Goal: Task Accomplishment & Management: Complete application form

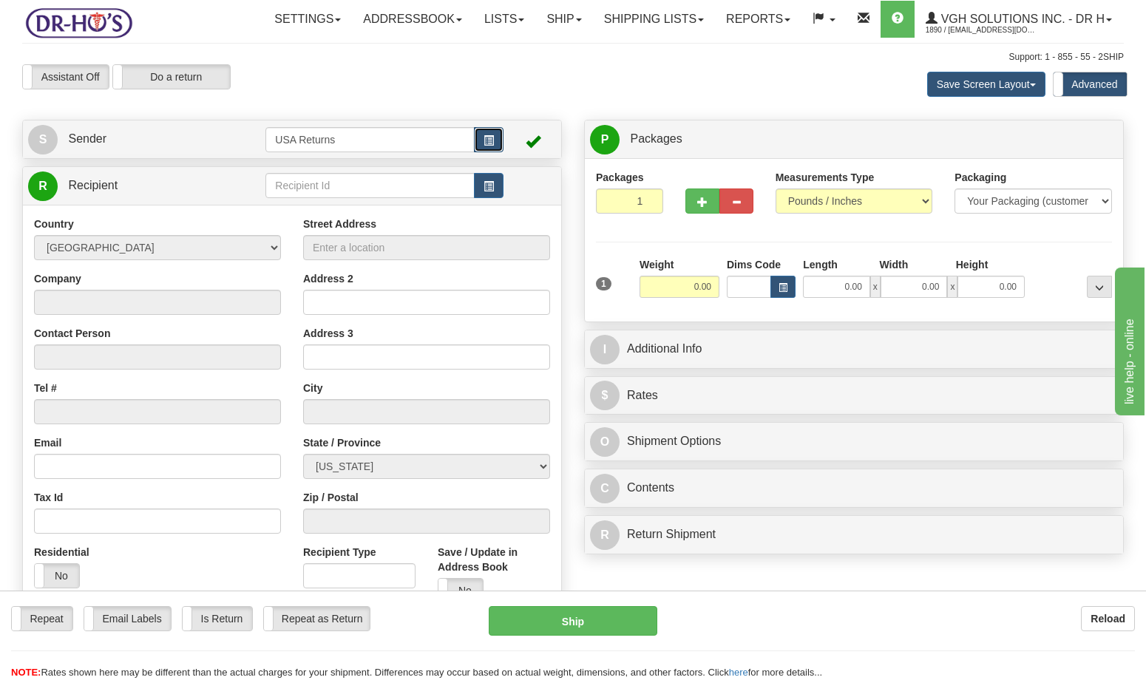
click at [487, 144] on span "button" at bounding box center [489, 141] width 10 height 10
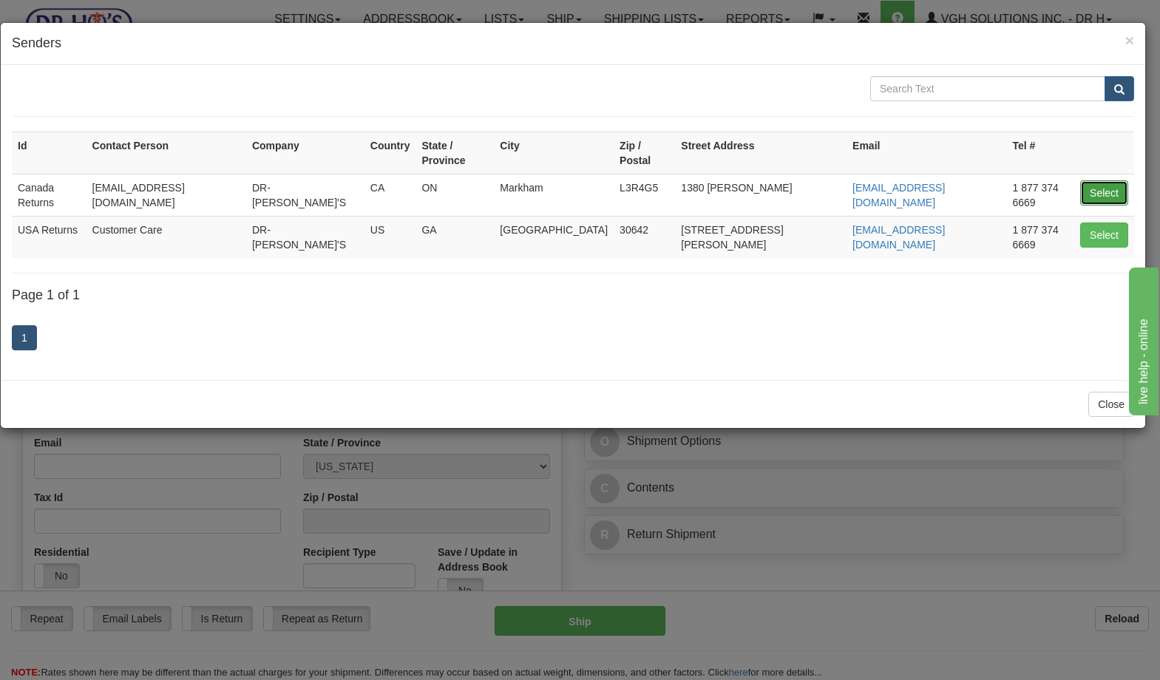
click at [1099, 184] on button "Select" at bounding box center [1105, 192] width 48 height 25
type input "Canada Returns"
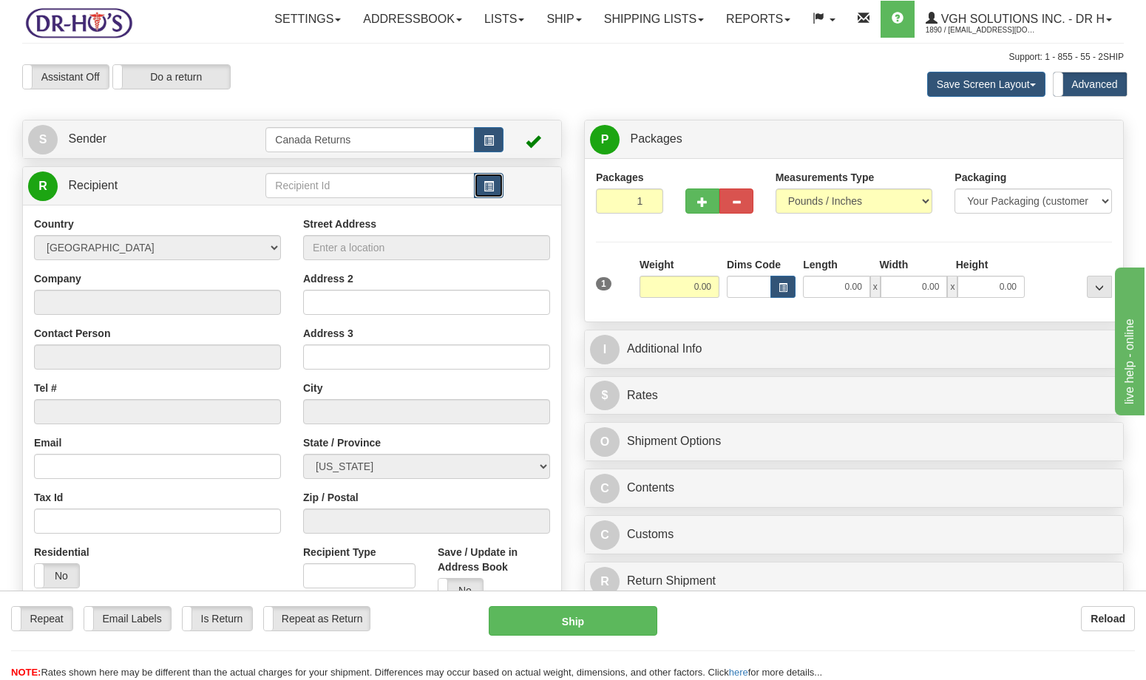
click at [484, 185] on span "button" at bounding box center [489, 187] width 10 height 10
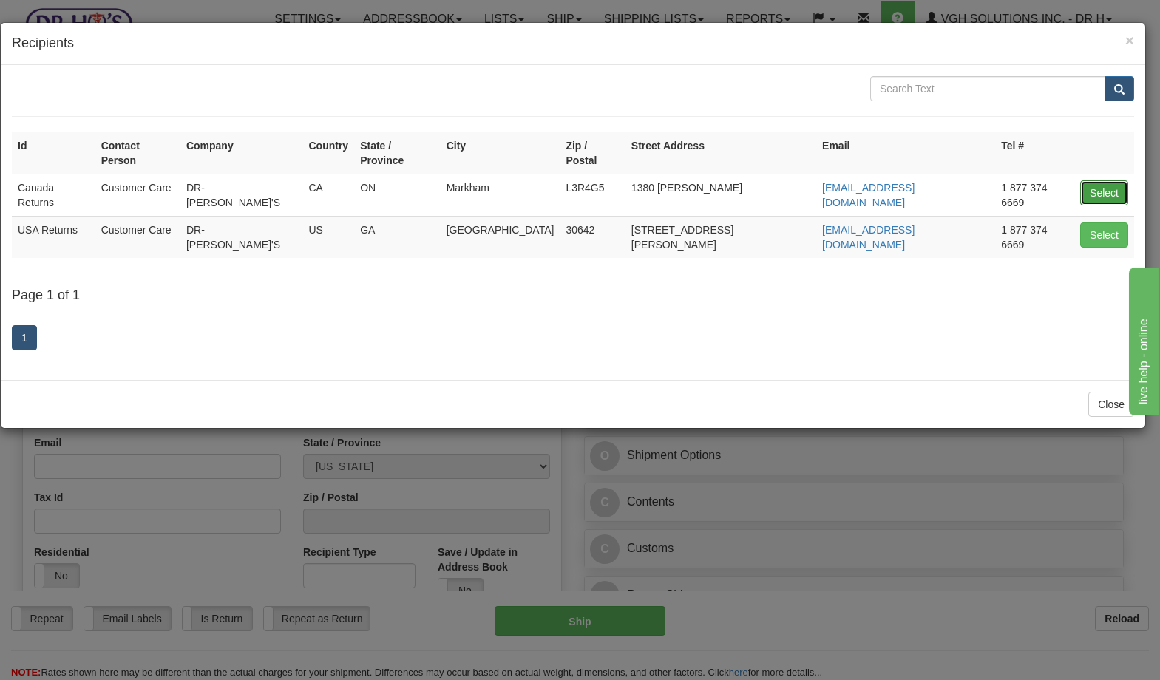
click at [1092, 180] on button "Select" at bounding box center [1105, 192] width 48 height 25
type input "Canada Returns"
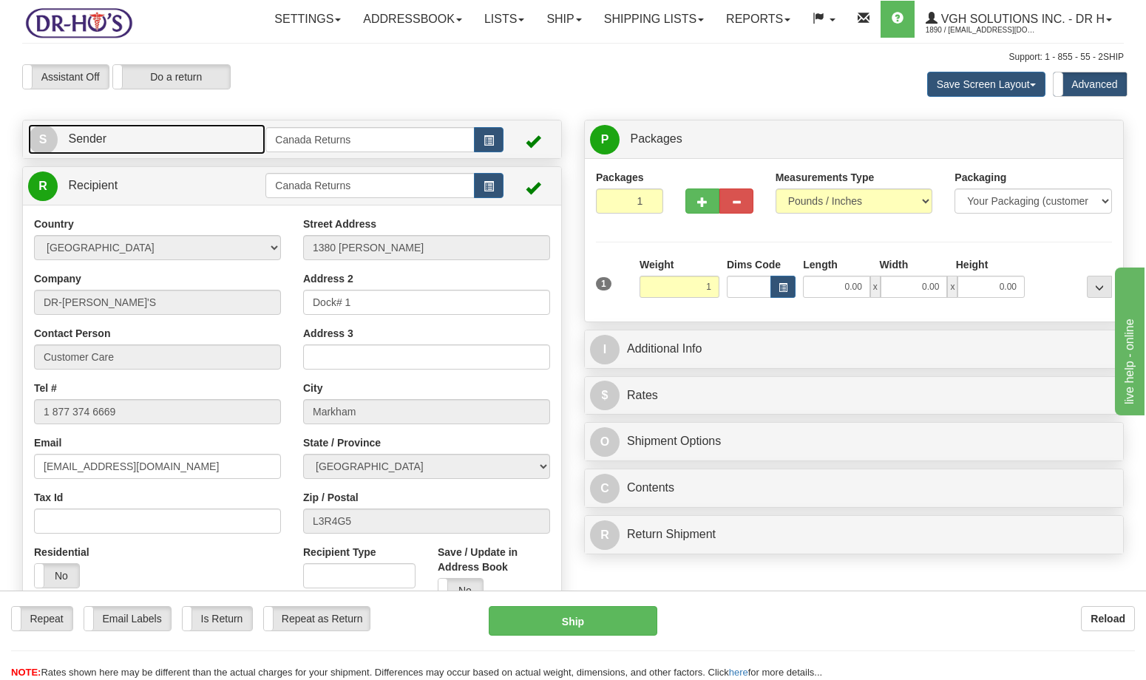
click at [160, 147] on link "S Sender" at bounding box center [146, 139] width 237 height 30
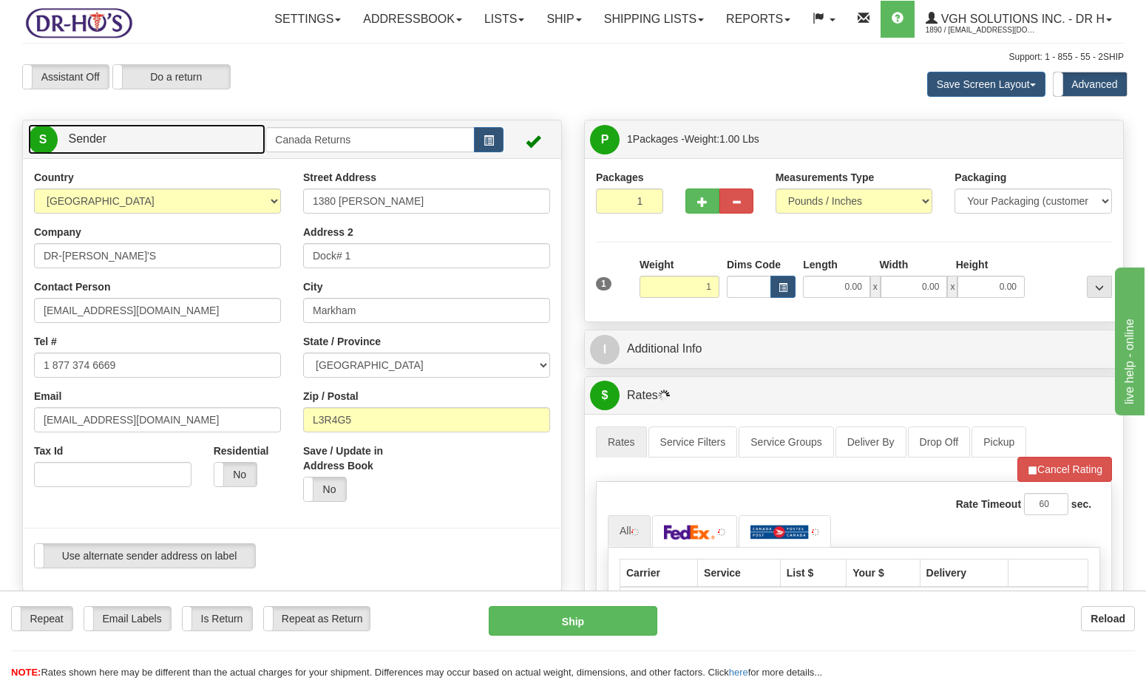
type input "1.00"
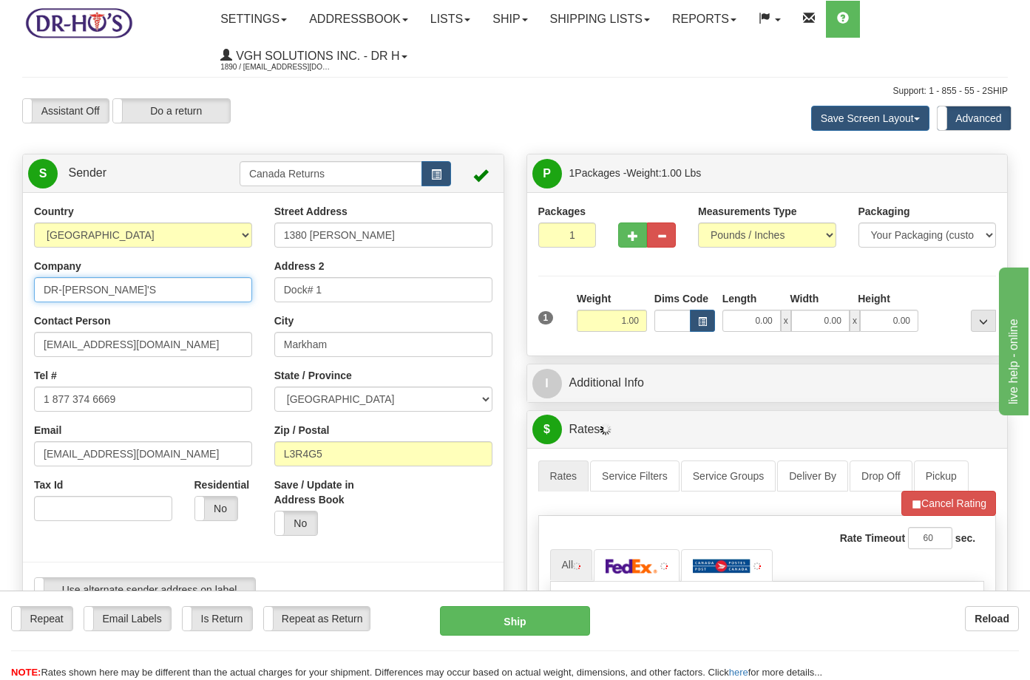
click at [112, 283] on input "DR-[PERSON_NAME]'S" at bounding box center [143, 289] width 218 height 25
drag, startPoint x: 128, startPoint y: 279, endPoint x: 18, endPoint y: 286, distance: 109.7
click at [23, 286] on div "Country [GEOGRAPHIC_DATA] [GEOGRAPHIC_DATA] [GEOGRAPHIC_DATA] [GEOGRAPHIC_DATA]…" at bounding box center [263, 409] width 481 height 410
paste input "ANYA DACCASH"
type input "[PERSON_NAME]"
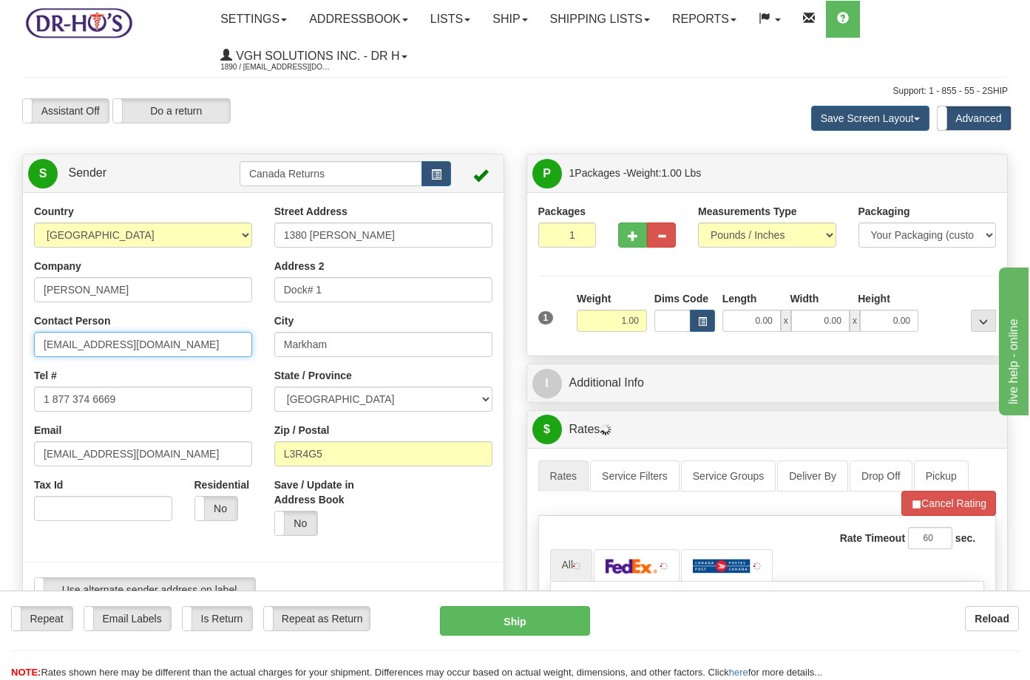
drag, startPoint x: 164, startPoint y: 345, endPoint x: -7, endPoint y: 343, distance: 170.9
click at [0, 343] on html "Training Course Close Toggle navigation Settings Shipping Preferences New Sende…" at bounding box center [515, 340] width 1030 height 680
paste input "[PERSON_NAME]"
type input "[PERSON_NAME]"
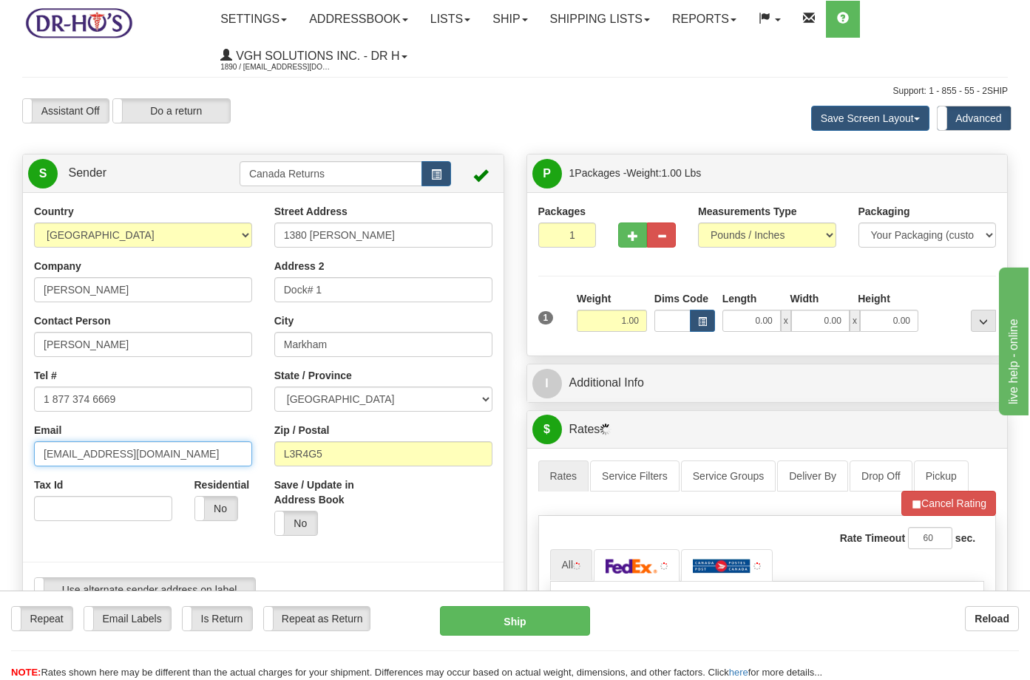
drag, startPoint x: 154, startPoint y: 453, endPoint x: 6, endPoint y: 443, distance: 148.3
click at [6, 443] on div "Toggle navigation Settings Shipping Preferences Fields Preferences New" at bounding box center [515, 641] width 1030 height 1282
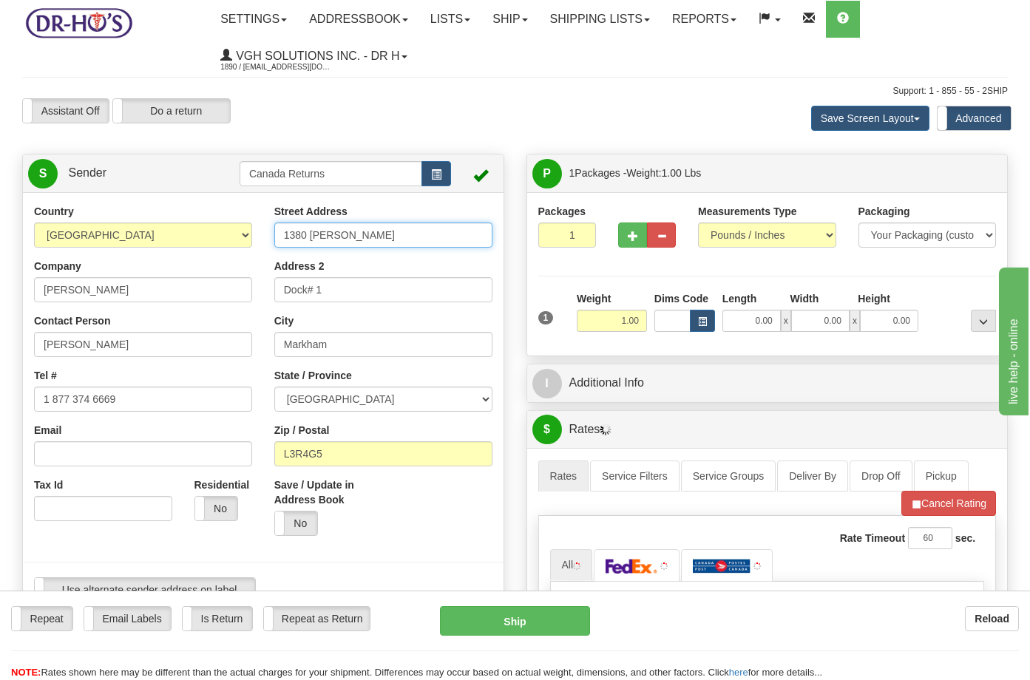
drag, startPoint x: 392, startPoint y: 234, endPoint x: 260, endPoint y: 230, distance: 131.7
click at [260, 230] on div "Country [GEOGRAPHIC_DATA] [GEOGRAPHIC_DATA] [GEOGRAPHIC_DATA] [GEOGRAPHIC_DATA]…" at bounding box center [263, 409] width 481 height 410
drag, startPoint x: 343, startPoint y: 309, endPoint x: 339, endPoint y: 297, distance: 12.4
click at [340, 307] on div "Street Address Address 2 Dock# 1 City Markham State / Province ALBERTA BRITISH …" at bounding box center [383, 375] width 240 height 343
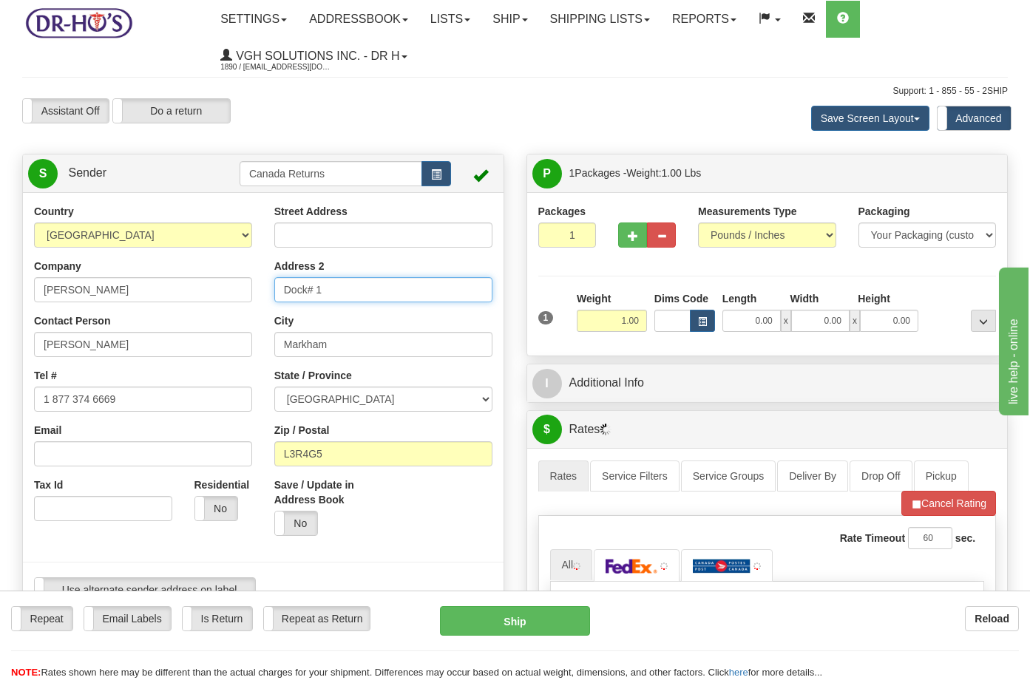
drag, startPoint x: 344, startPoint y: 286, endPoint x: 247, endPoint y: 283, distance: 97.0
click at [247, 283] on div "Country [GEOGRAPHIC_DATA] [GEOGRAPHIC_DATA] [GEOGRAPHIC_DATA] [GEOGRAPHIC_DATA]…" at bounding box center [263, 409] width 481 height 410
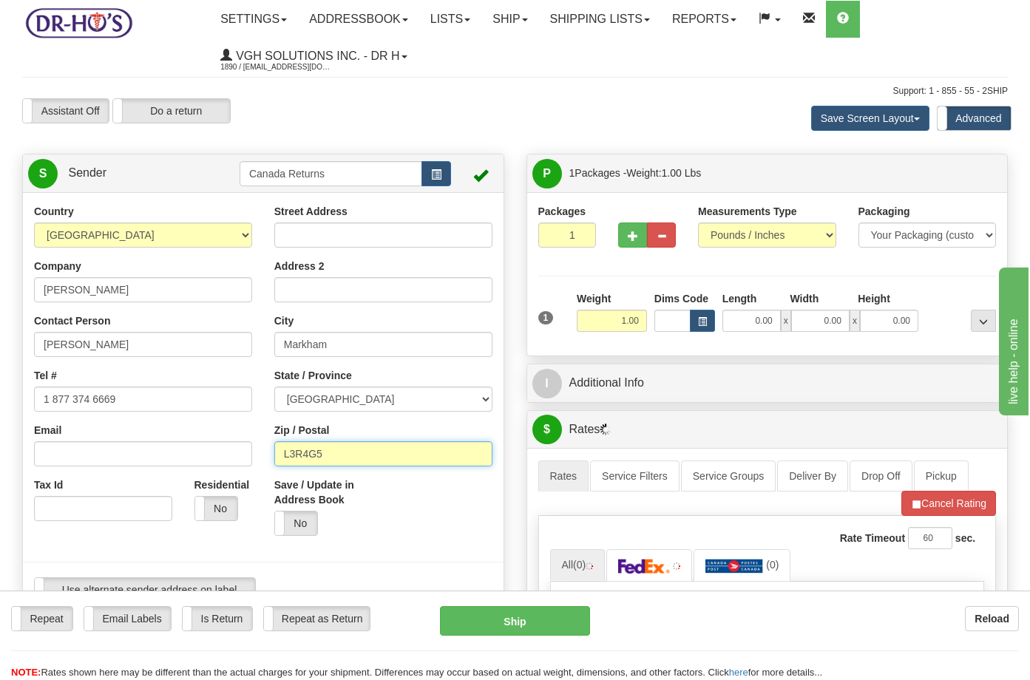
drag, startPoint x: 296, startPoint y: 447, endPoint x: 274, endPoint y: 447, distance: 22.2
click at [274, 447] on input "L3R4G5" at bounding box center [383, 454] width 218 height 25
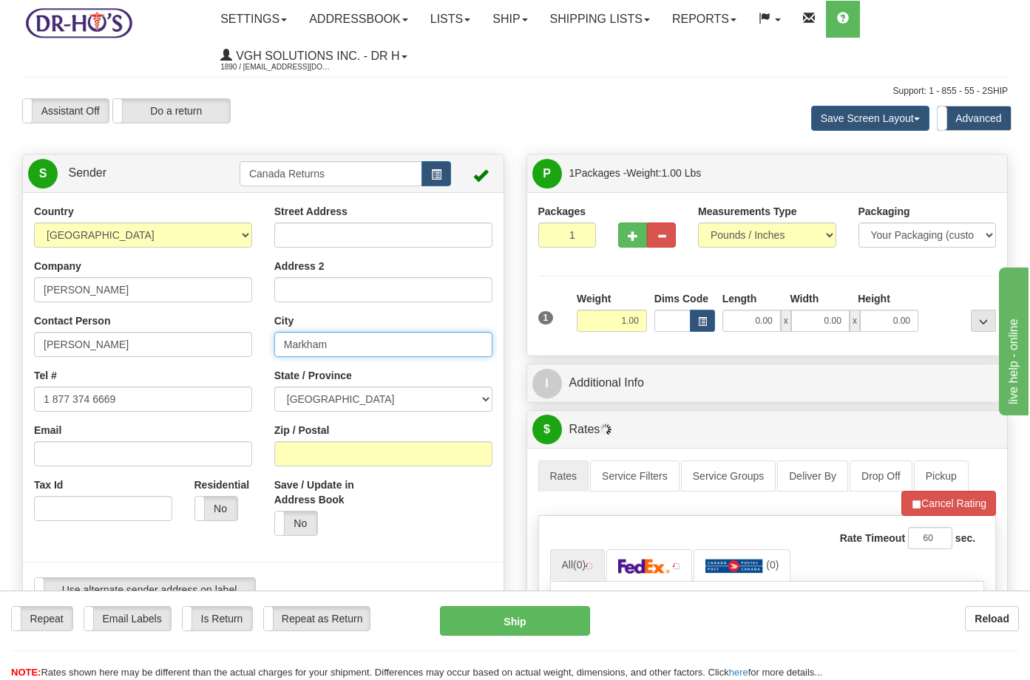
drag, startPoint x: 322, startPoint y: 342, endPoint x: 243, endPoint y: 339, distance: 79.2
click at [243, 339] on div "Country [GEOGRAPHIC_DATA] [GEOGRAPHIC_DATA] [GEOGRAPHIC_DATA] [GEOGRAPHIC_DATA]…" at bounding box center [263, 409] width 481 height 410
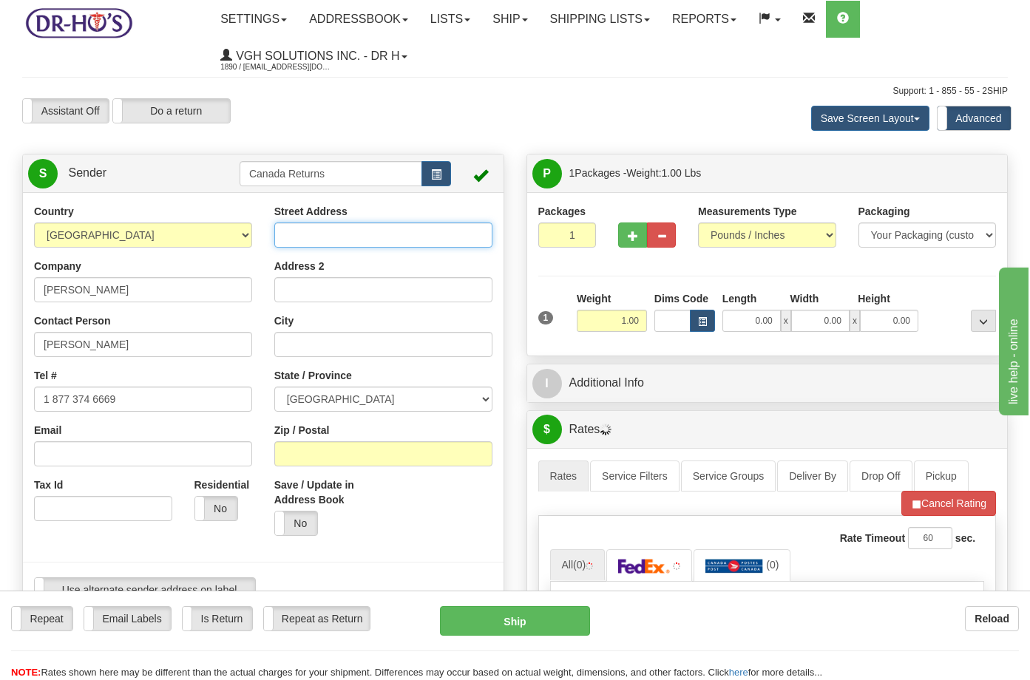
click at [300, 230] on input "Street Address" at bounding box center [383, 235] width 218 height 25
paste input "2331 BOUVIER RD"
type input "2331 BOUVIER RD"
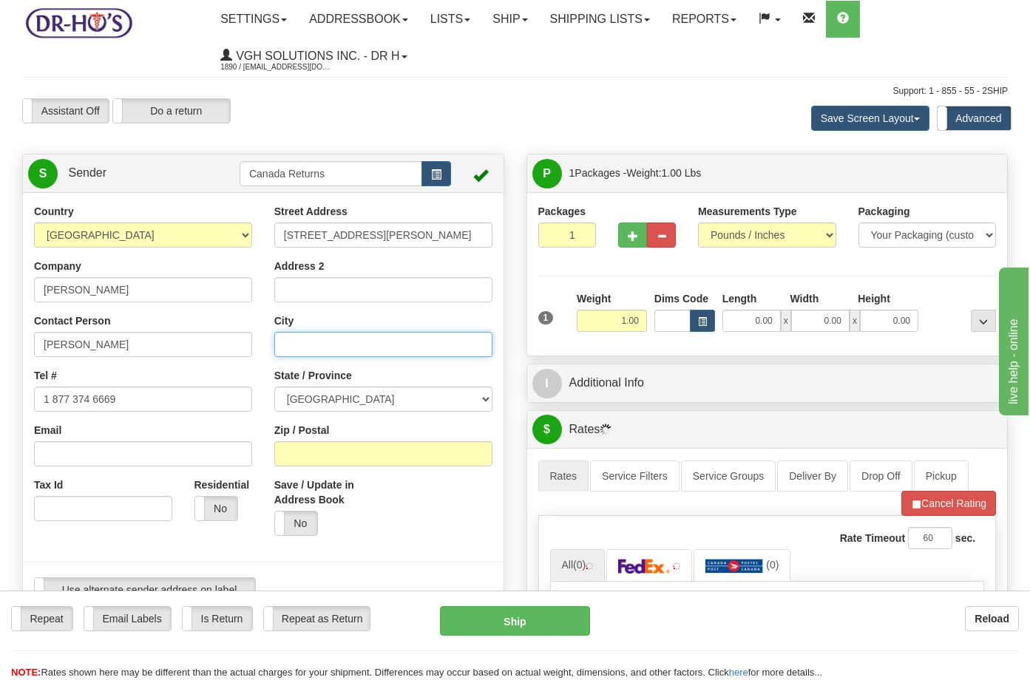
click at [313, 341] on input "City" at bounding box center [383, 344] width 218 height 25
paste input "[PERSON_NAME] CREEK"
type input "[PERSON_NAME] CREEK"
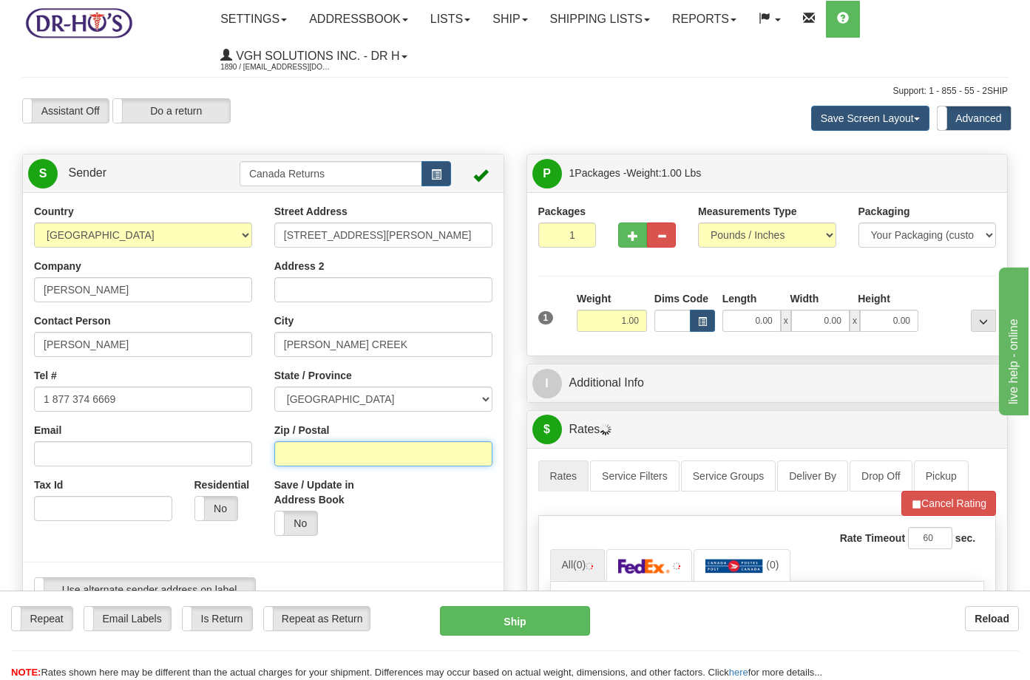
click at [388, 445] on input "Zip / Postal" at bounding box center [383, 454] width 218 height 25
paste input "K0A1N0"
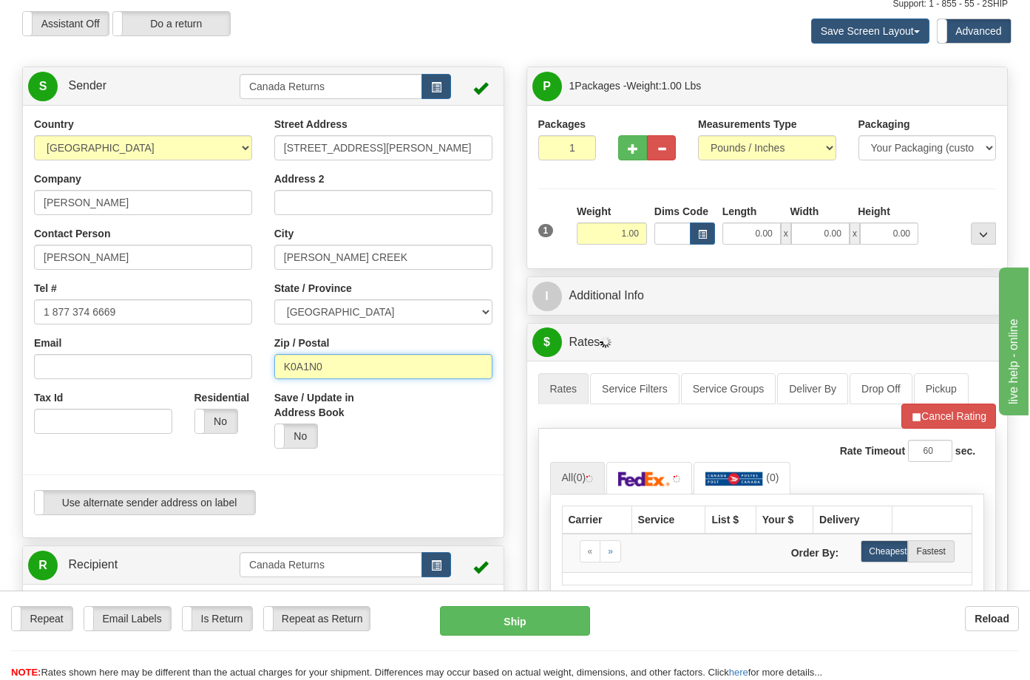
scroll to position [185, 0]
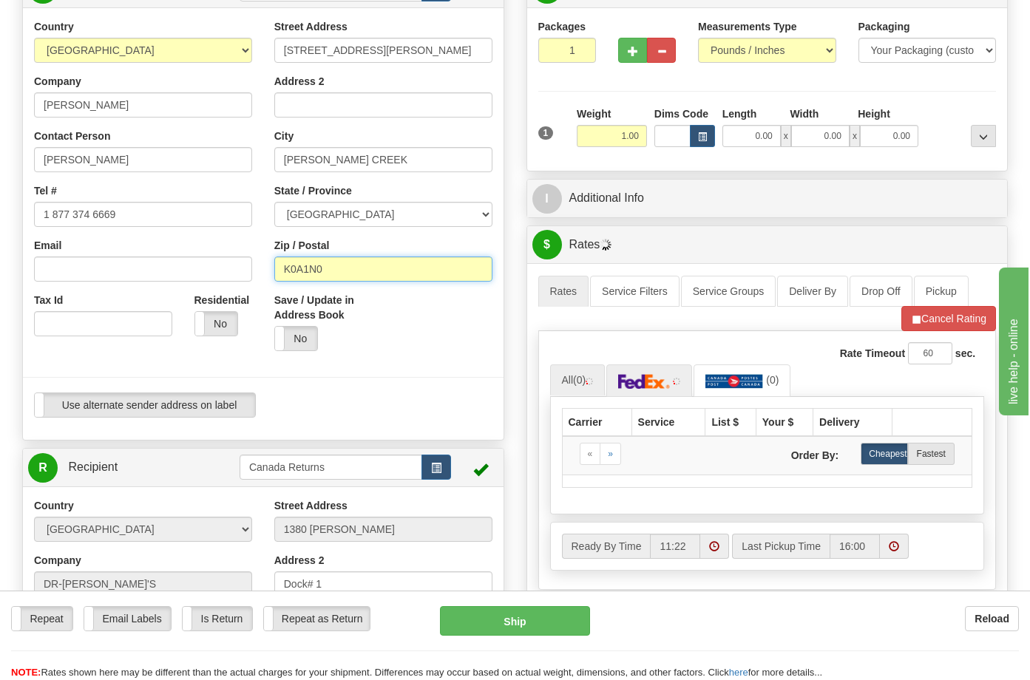
type input "K0A1N0"
click at [626, 380] on img at bounding box center [644, 381] width 52 height 15
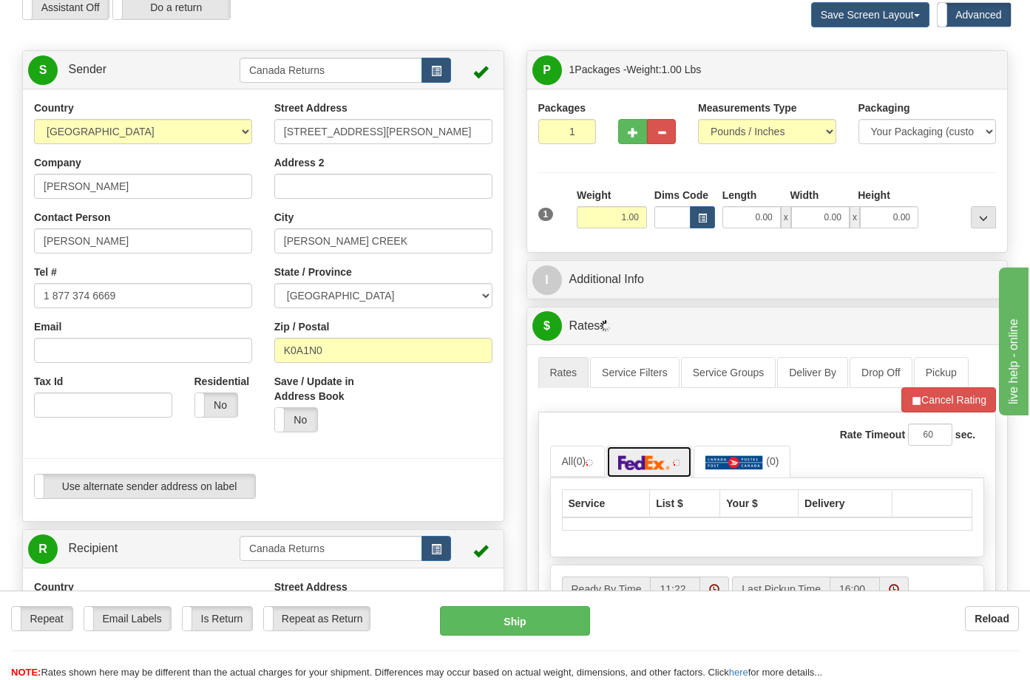
scroll to position [92, 0]
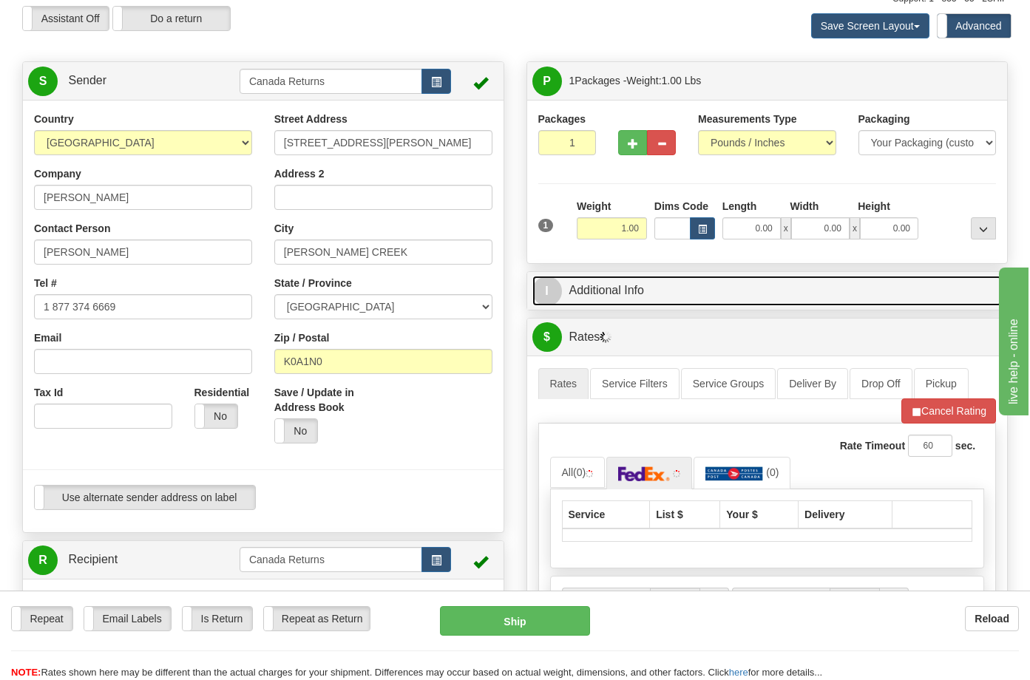
click at [622, 290] on link "I Additional Info" at bounding box center [767, 291] width 470 height 30
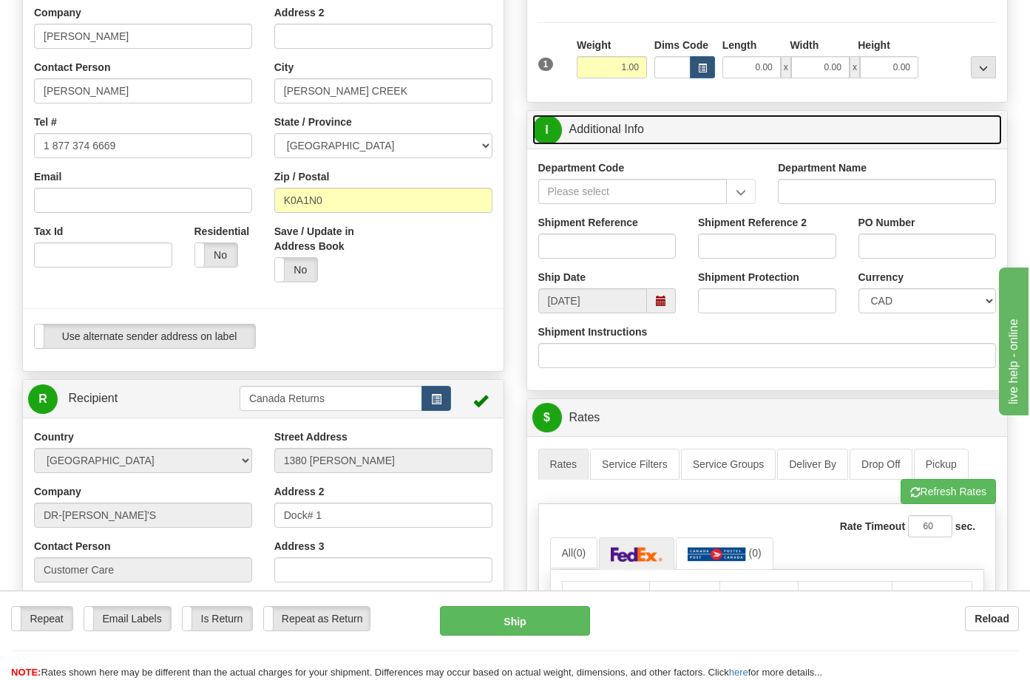
scroll to position [462, 0]
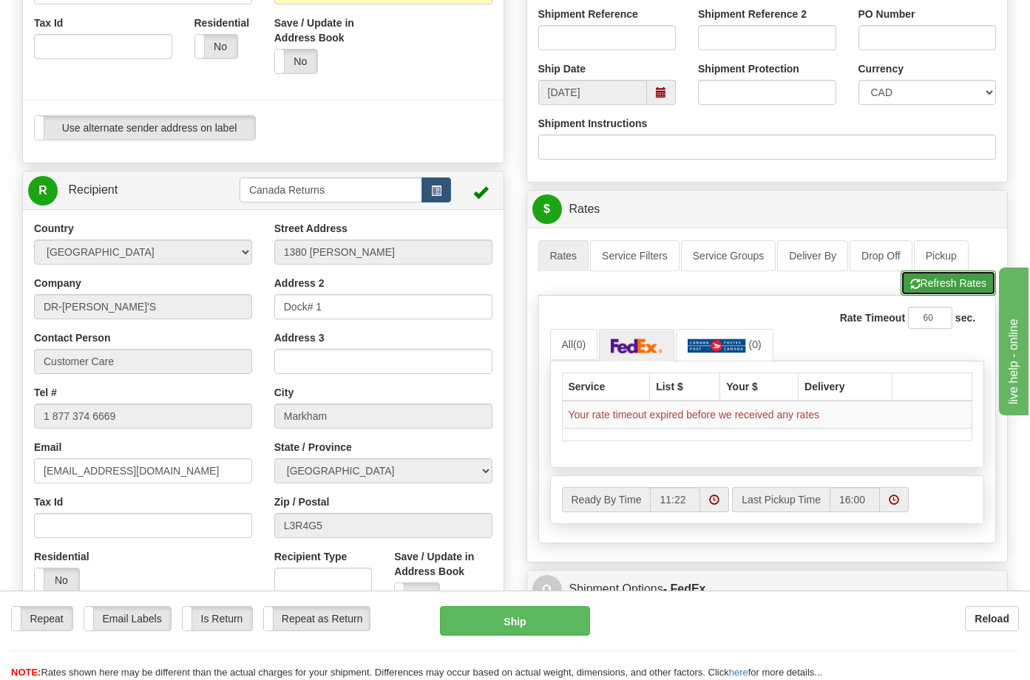
click at [928, 278] on button "Refresh Rates" at bounding box center [948, 283] width 95 height 25
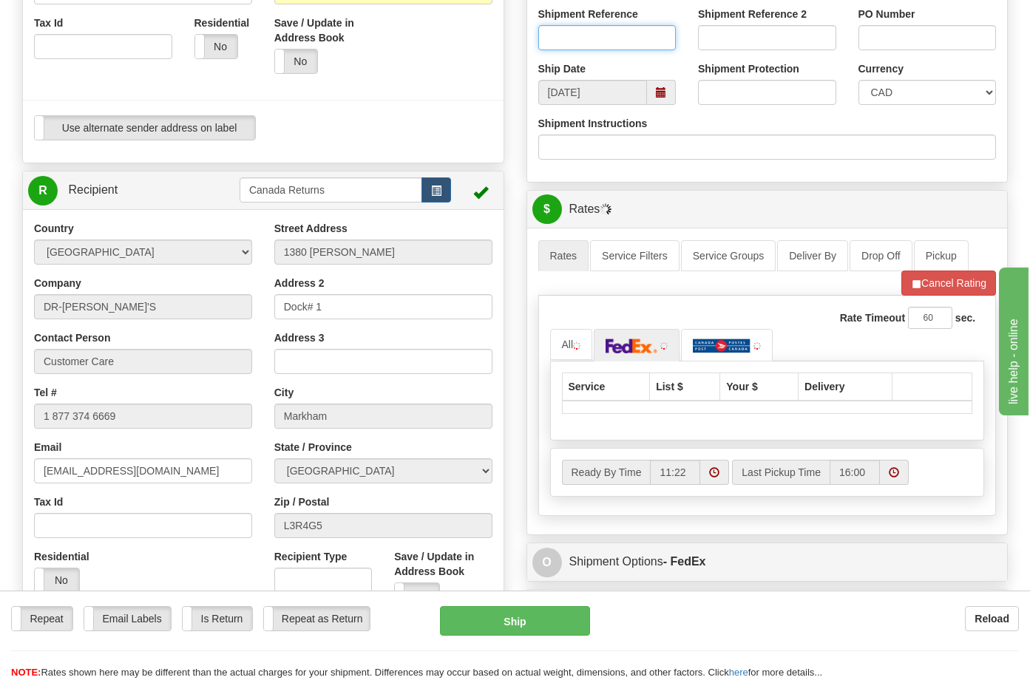
click at [575, 36] on input "Shipment Reference" at bounding box center [607, 37] width 138 height 25
paste input "1207572"
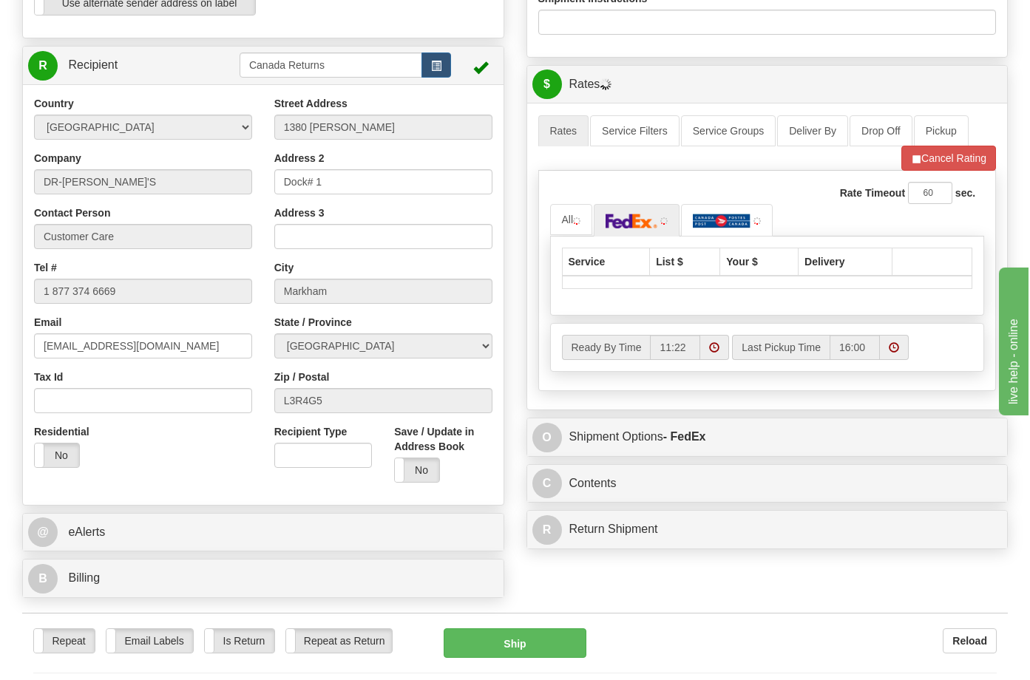
scroll to position [555, 0]
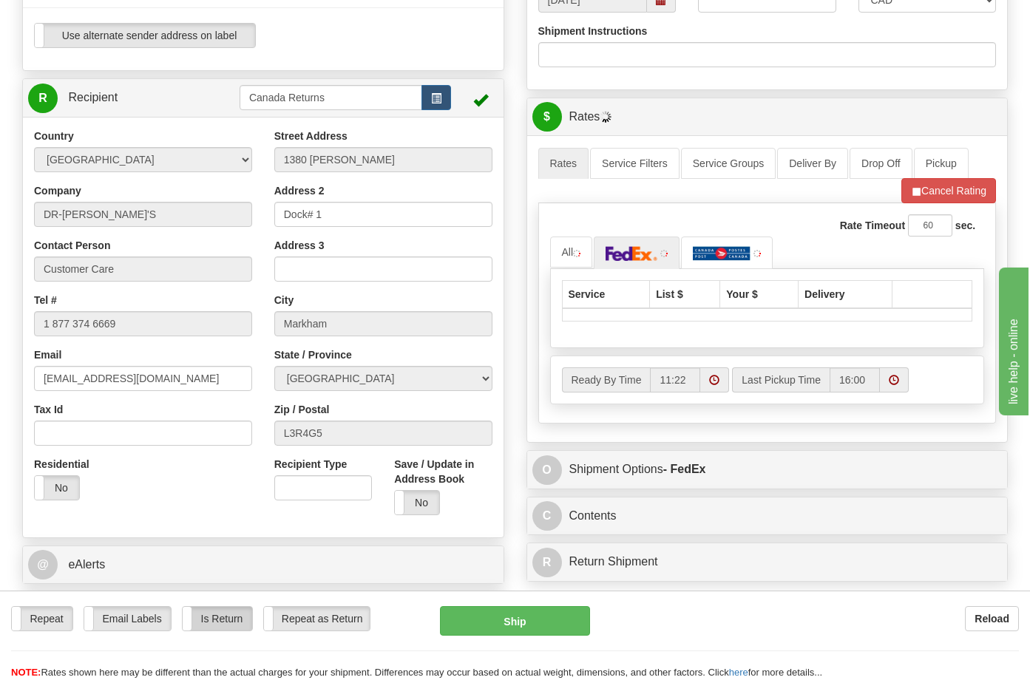
type input "1207572"
click at [225, 619] on label "Is Return" at bounding box center [218, 619] width 70 height 24
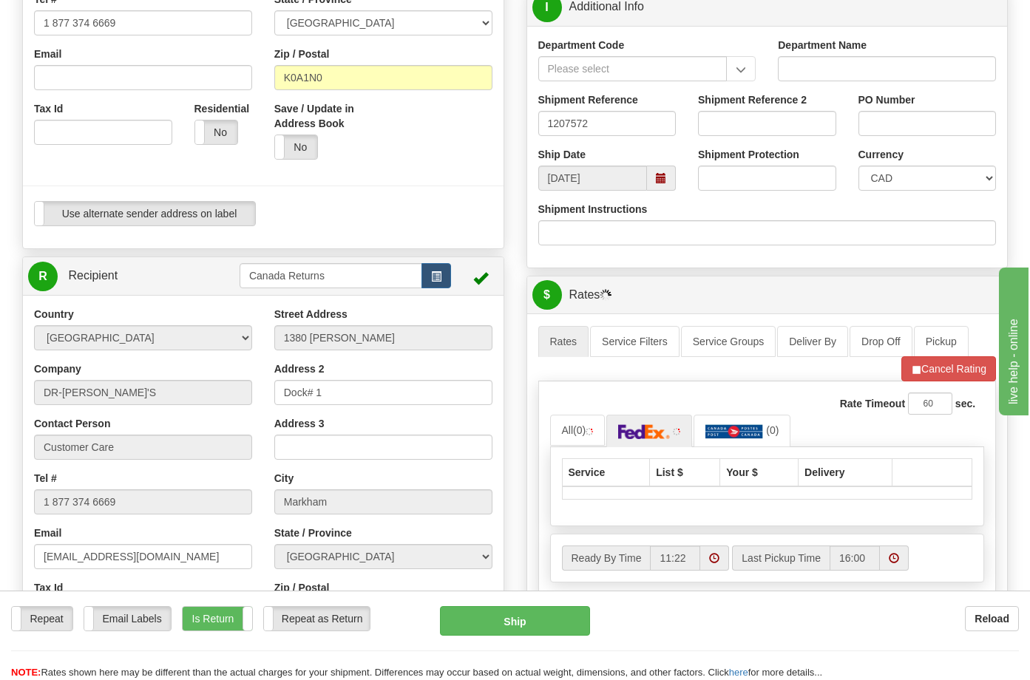
scroll to position [370, 0]
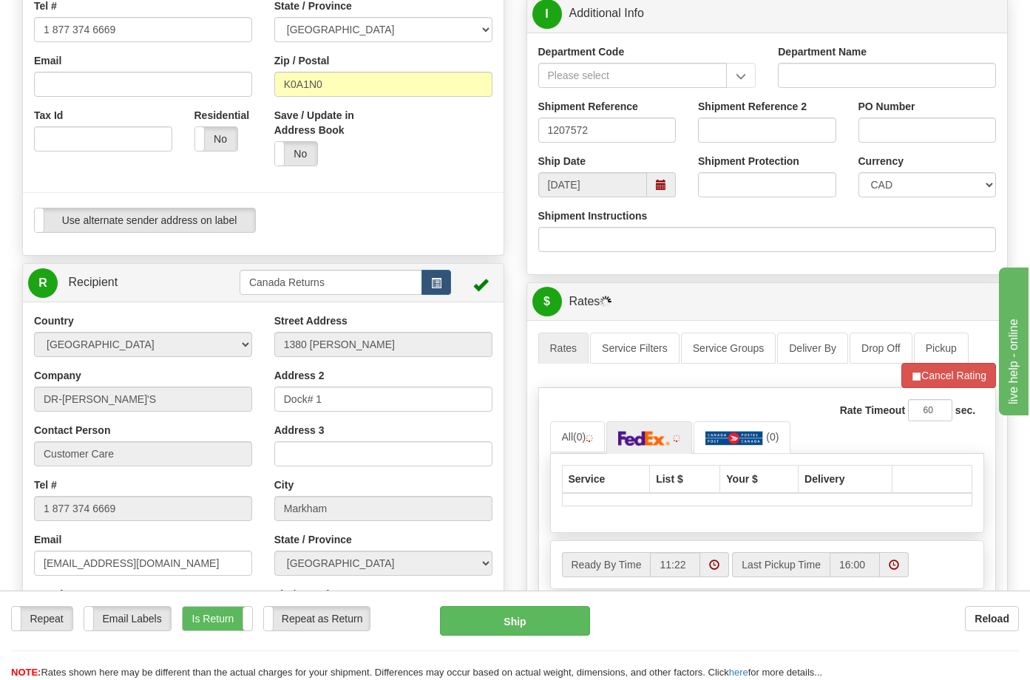
click at [658, 186] on span at bounding box center [661, 185] width 10 height 10
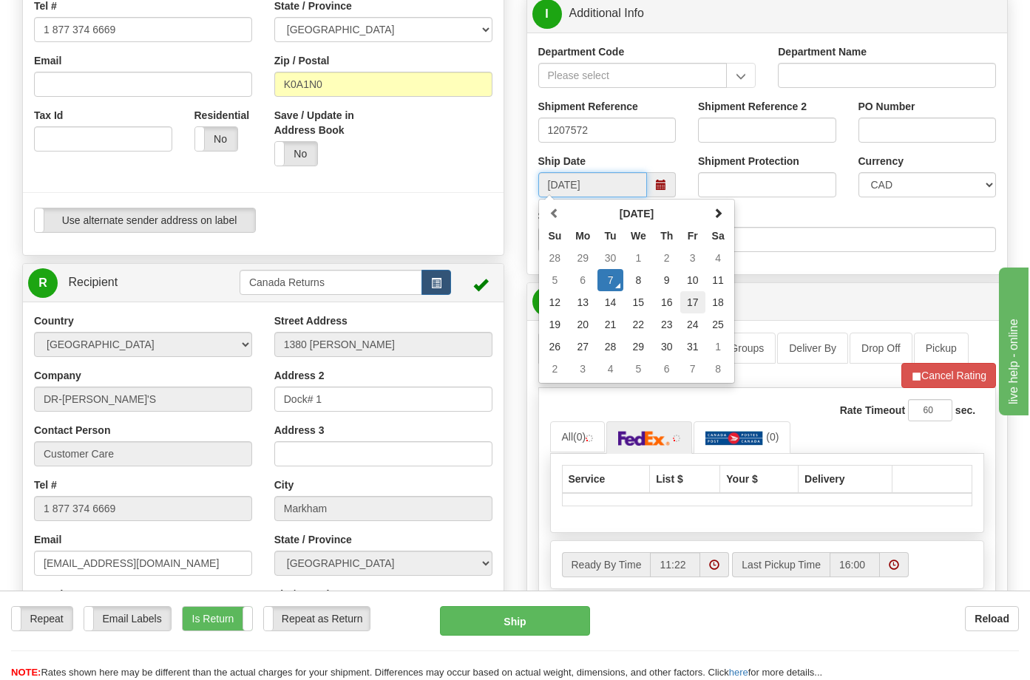
click at [694, 305] on td "17" at bounding box center [692, 302] width 25 height 22
type input "[DATE]"
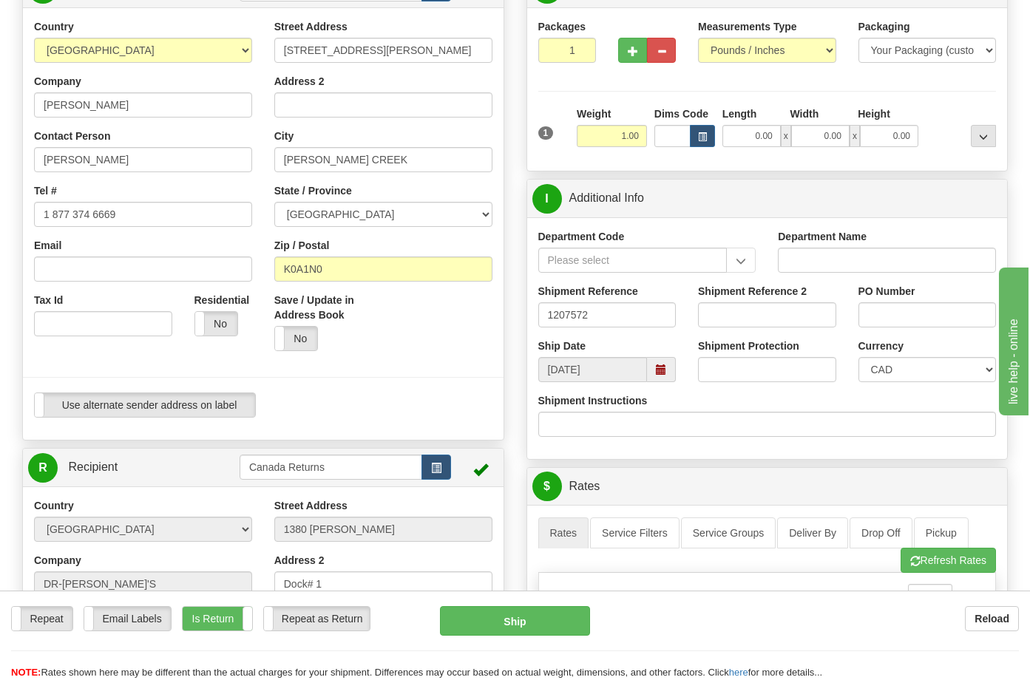
scroll to position [277, 0]
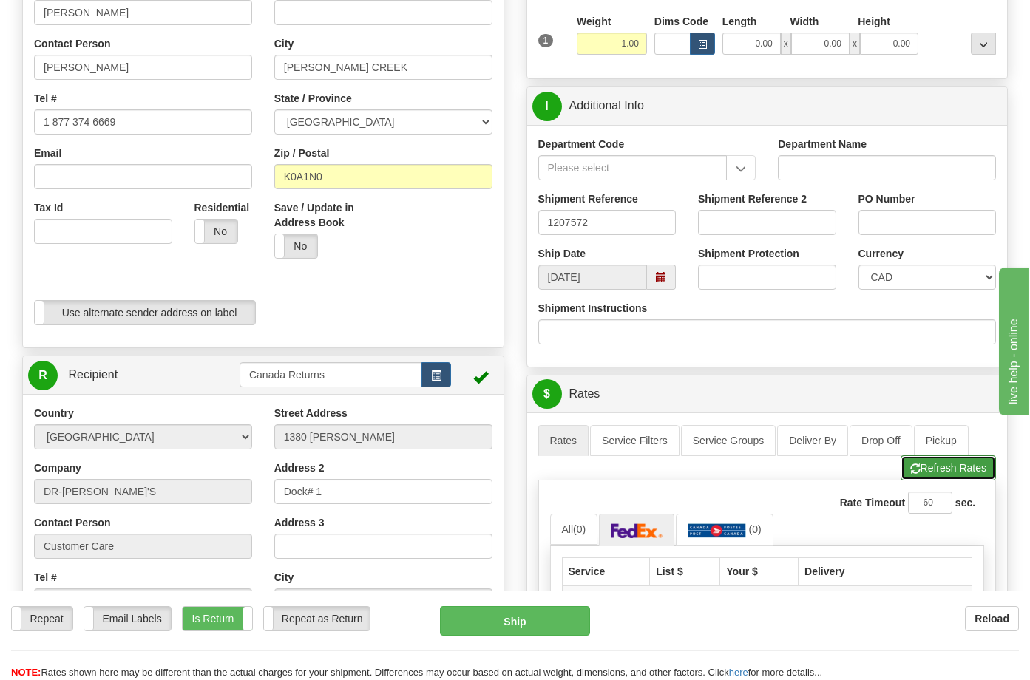
click at [923, 465] on button "Refresh Rates" at bounding box center [948, 468] width 95 height 25
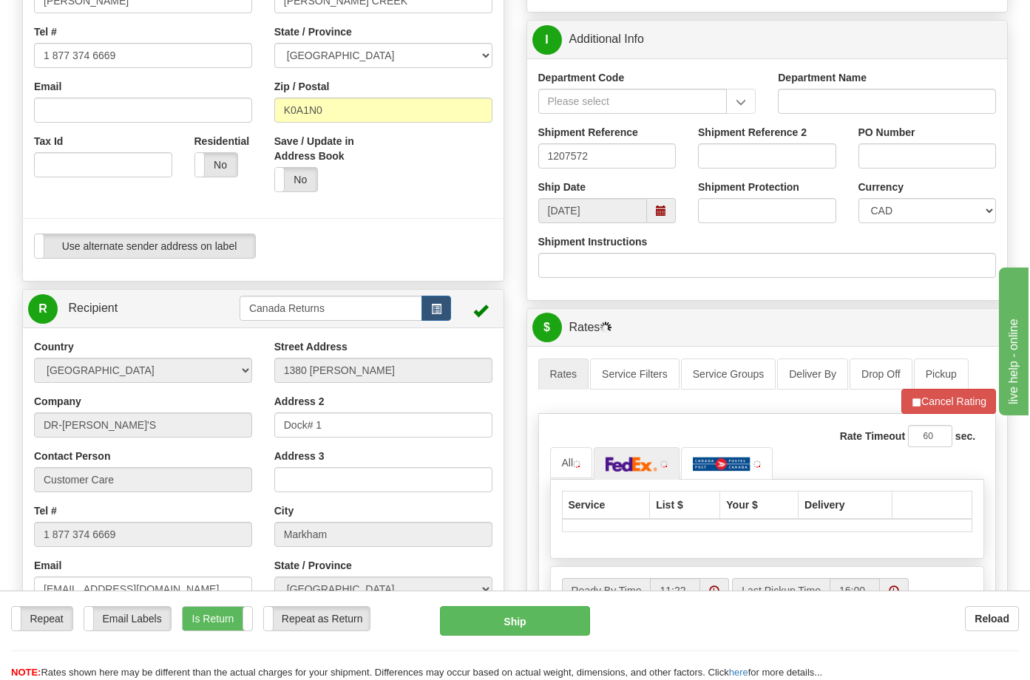
scroll to position [555, 0]
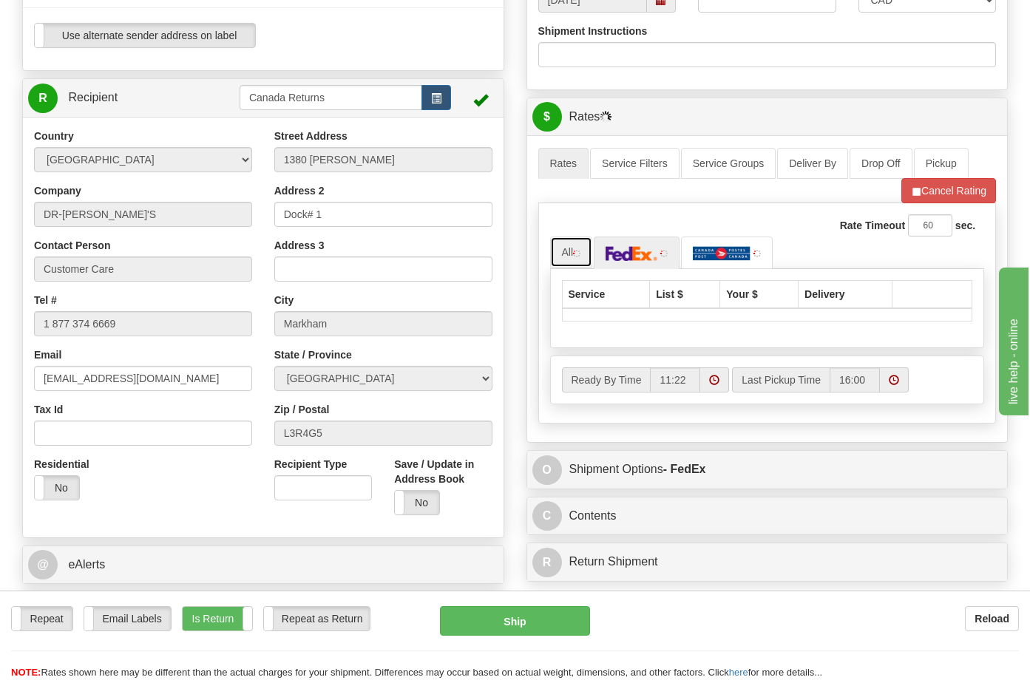
click at [576, 256] on img at bounding box center [576, 253] width 7 height 7
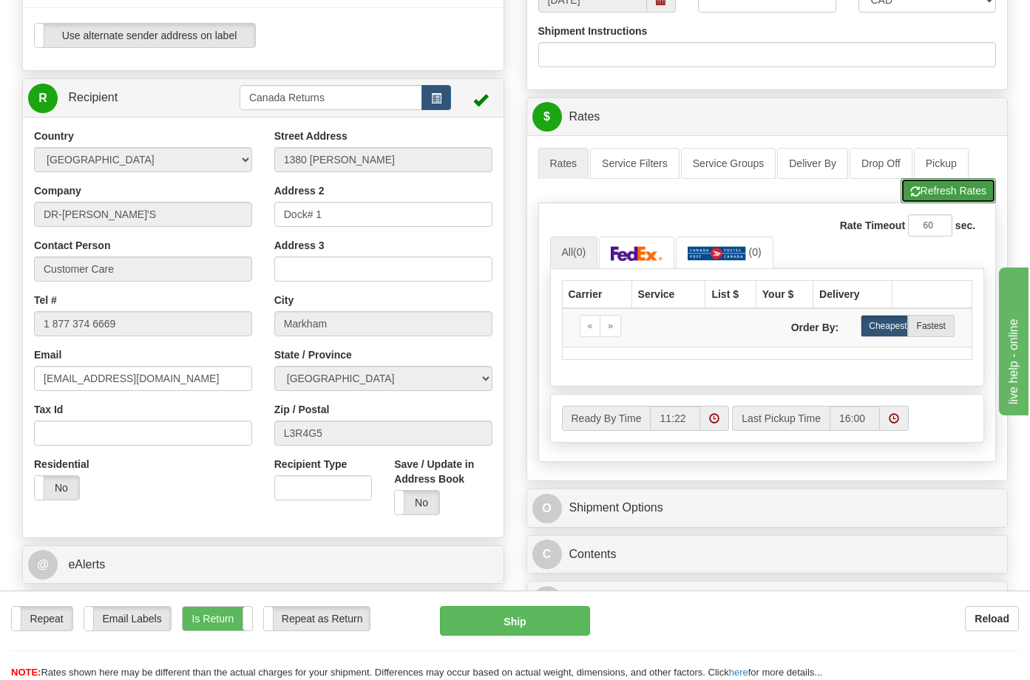
click at [922, 195] on button "Refresh Rates" at bounding box center [948, 190] width 95 height 25
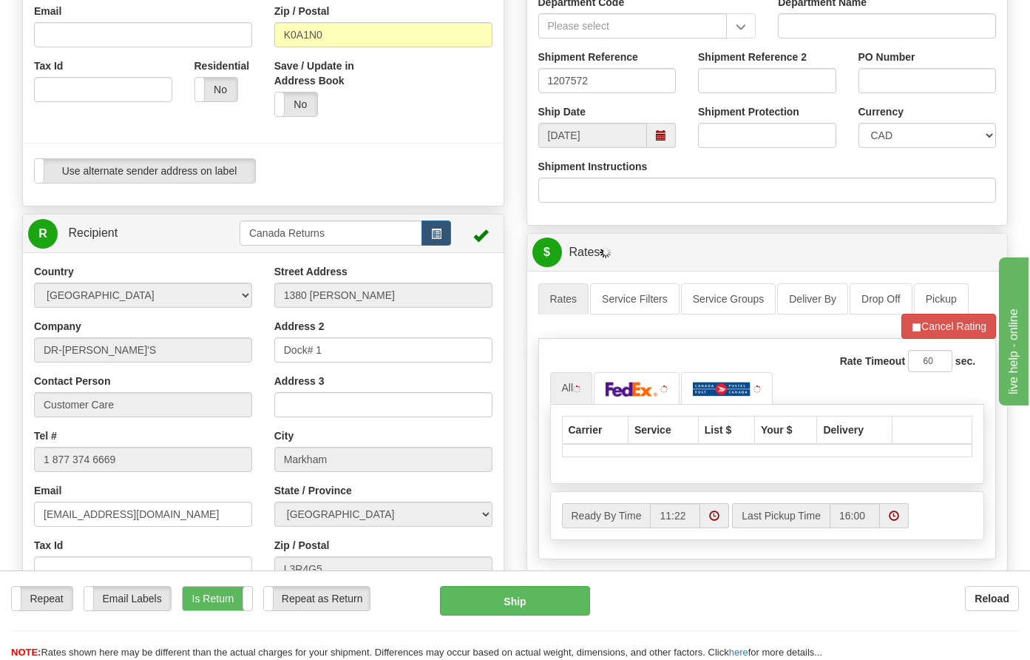
scroll to position [647, 0]
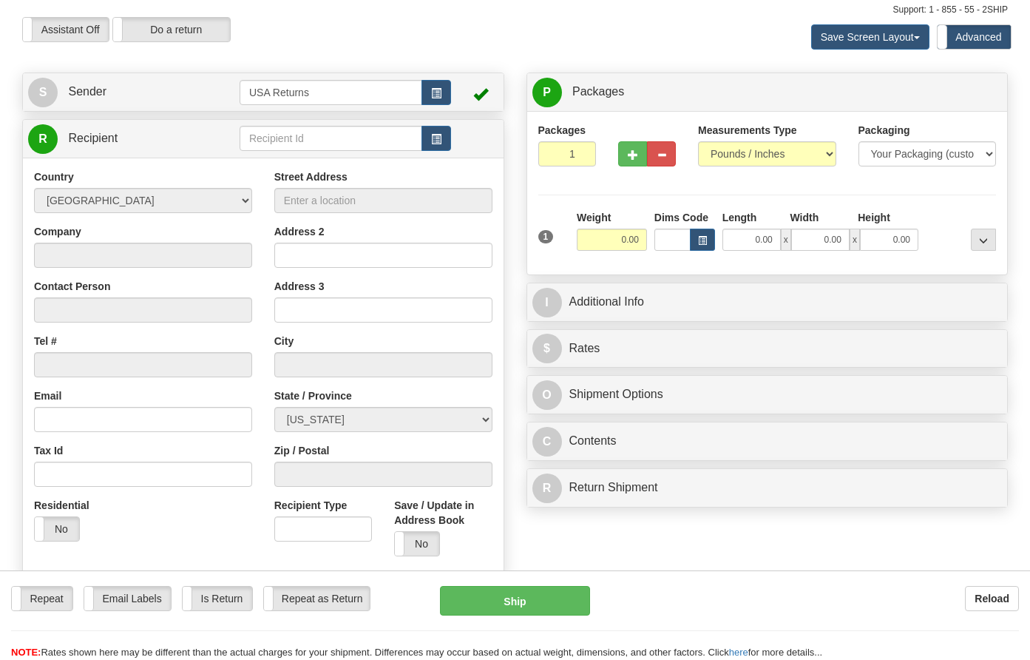
scroll to position [92, 0]
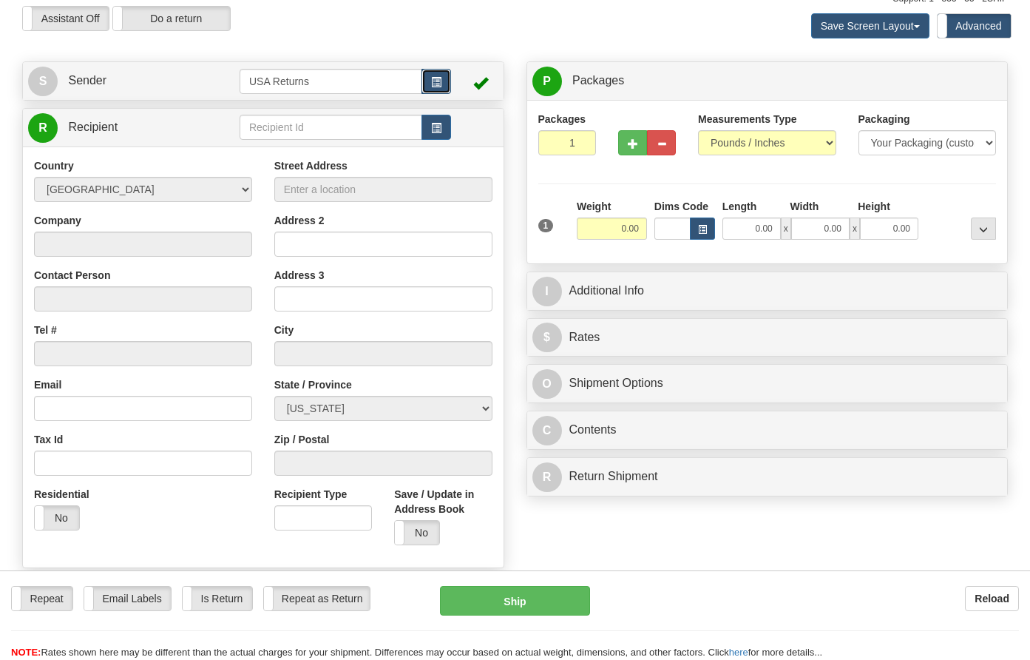
click at [431, 81] on span "button" at bounding box center [436, 83] width 10 height 10
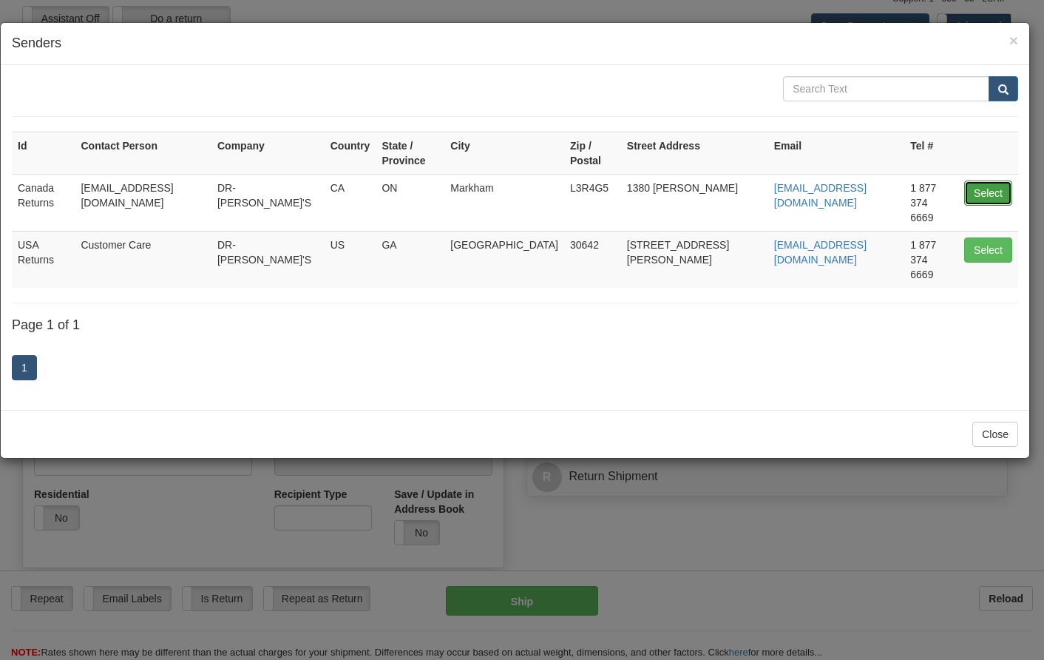
click at [987, 186] on button "Select" at bounding box center [988, 192] width 48 height 25
type input "Canada Returns"
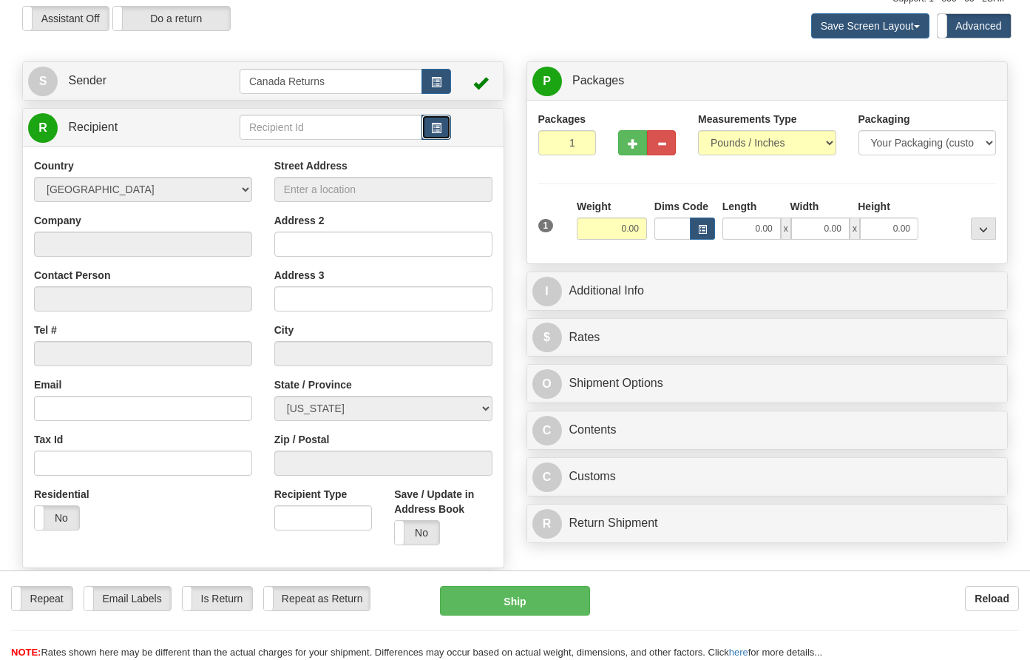
click at [433, 131] on span "button" at bounding box center [436, 129] width 10 height 10
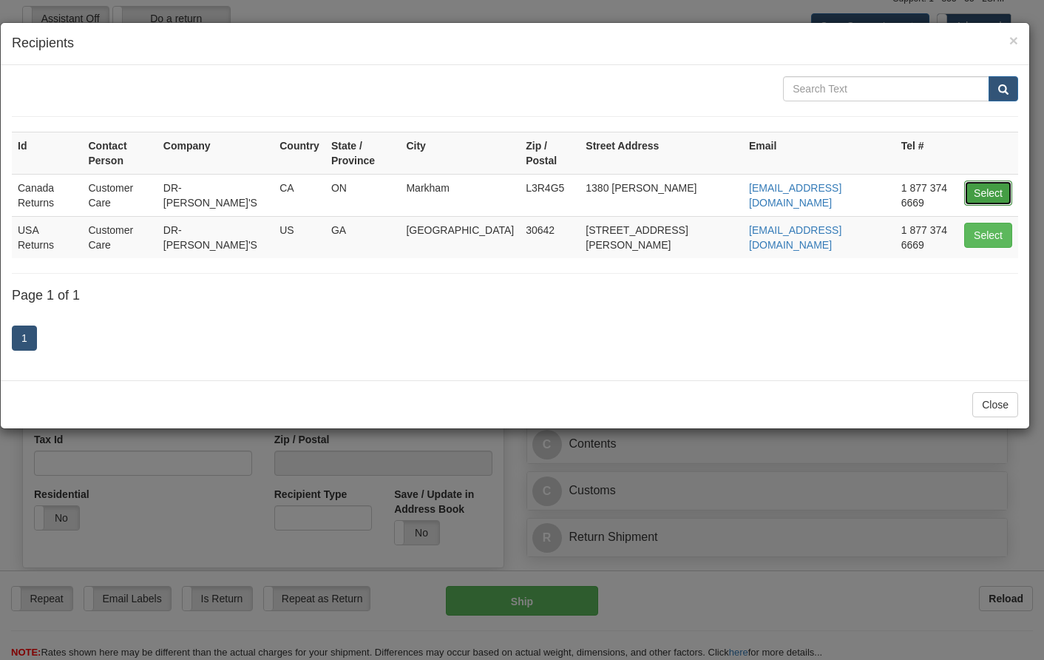
click at [973, 180] on button "Select" at bounding box center [988, 192] width 48 height 25
type input "Canada Returns"
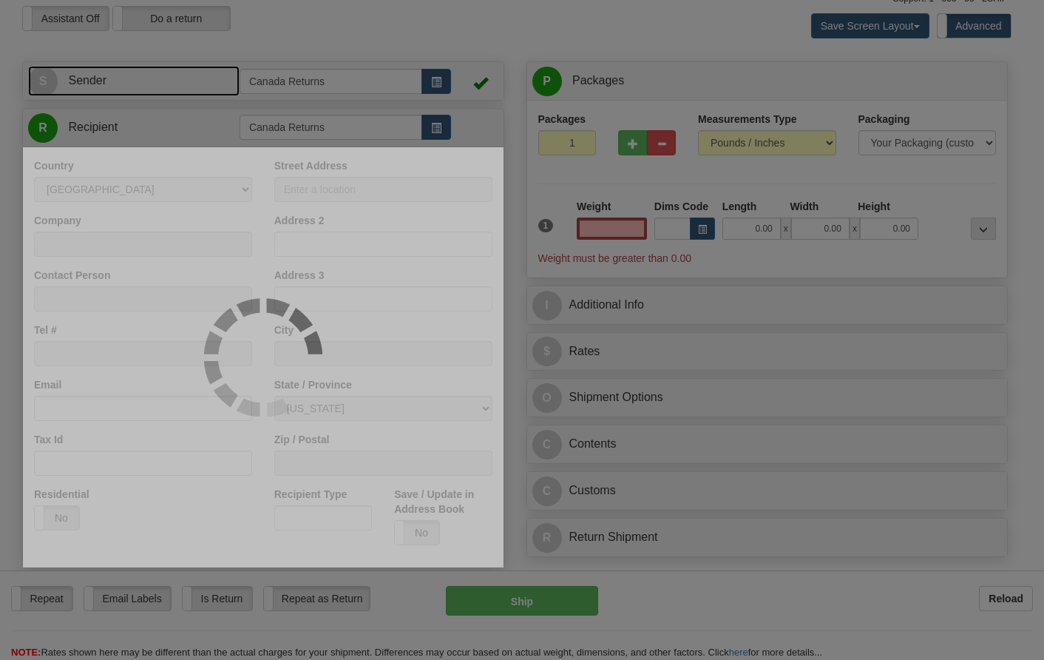
click at [191, 92] on link "S Sender" at bounding box center [134, 81] width 212 height 30
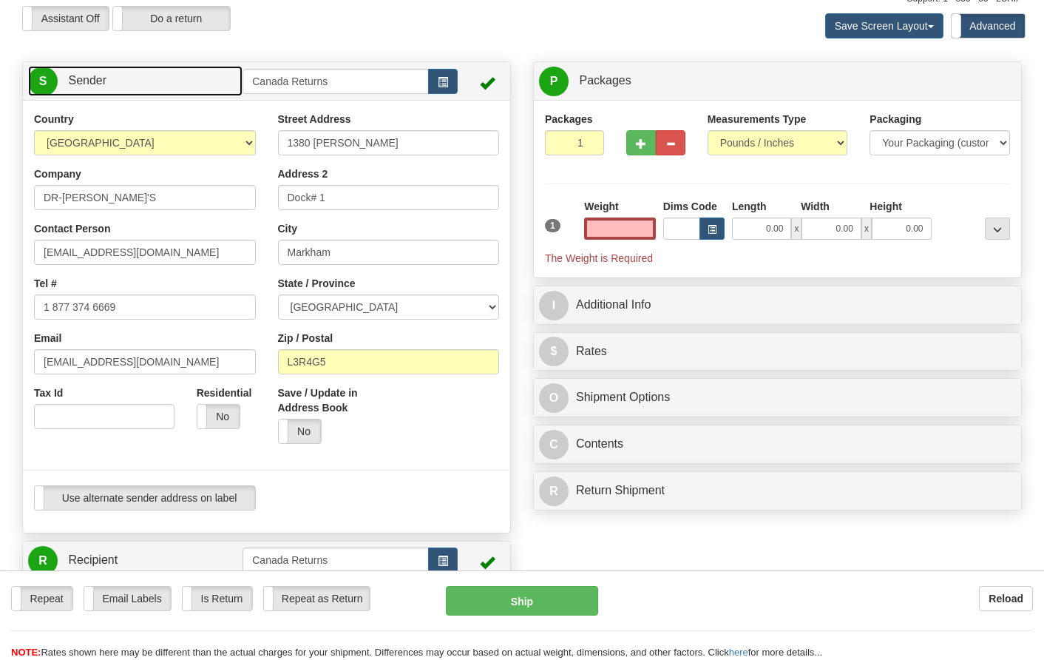
type input "0.00"
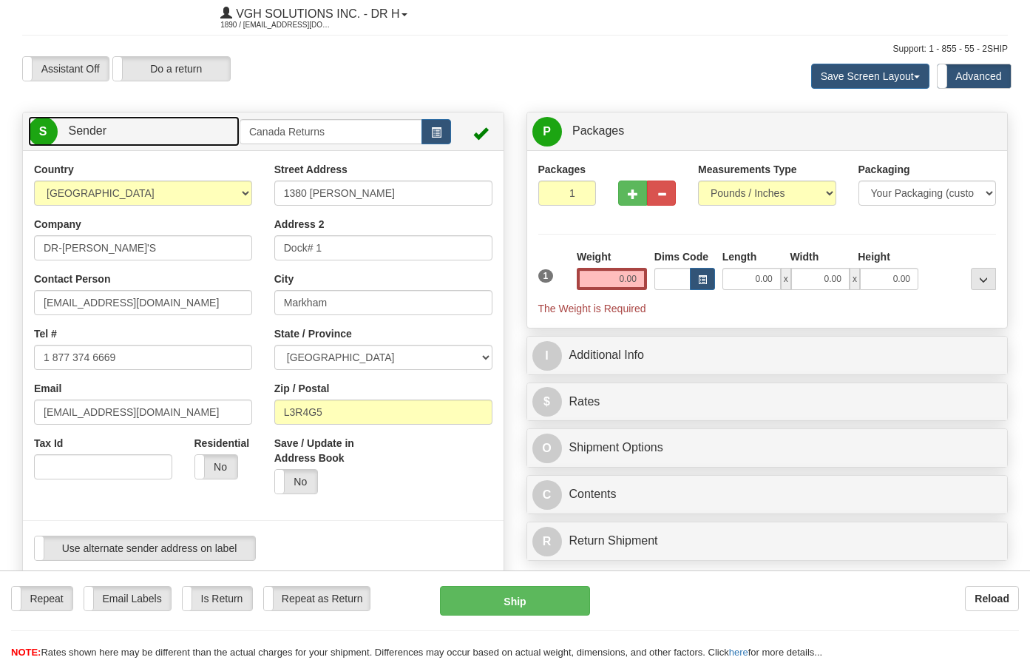
scroll to position [0, 0]
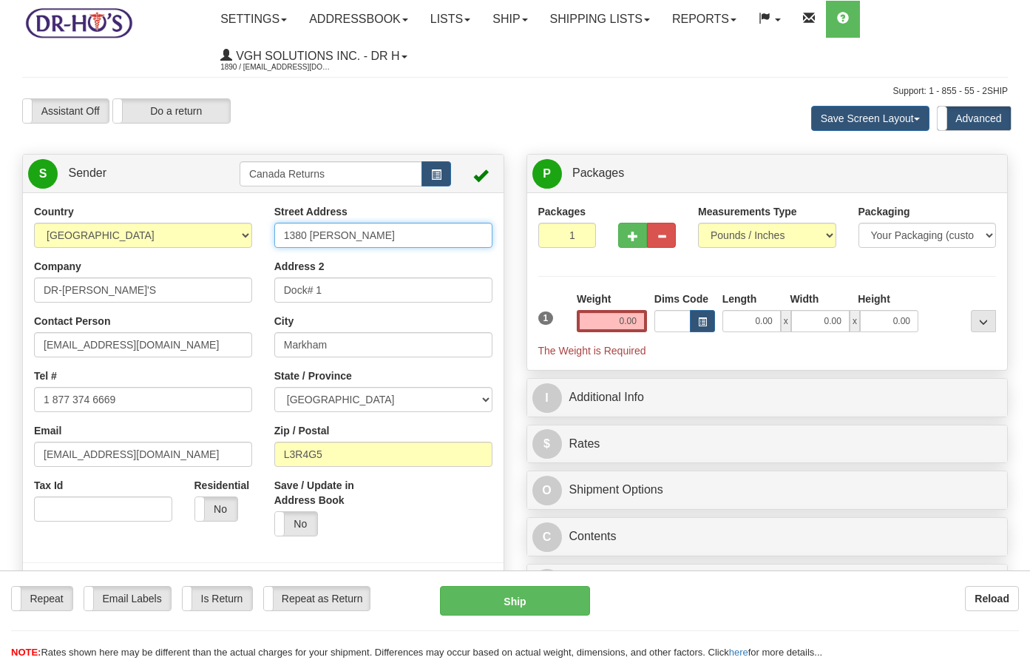
drag, startPoint x: 376, startPoint y: 237, endPoint x: 179, endPoint y: 253, distance: 197.4
click at [178, 253] on div "Country [GEOGRAPHIC_DATA] [GEOGRAPHIC_DATA] [GEOGRAPHIC_DATA] [GEOGRAPHIC_DATA]…" at bounding box center [263, 409] width 481 height 410
paste input "[STREET_ADDRESS][PERSON_NAME][PERSON_NAME]"
click at [456, 233] on input "[STREET_ADDRESS][PERSON_NAME][PERSON_NAME]" at bounding box center [383, 235] width 218 height 25
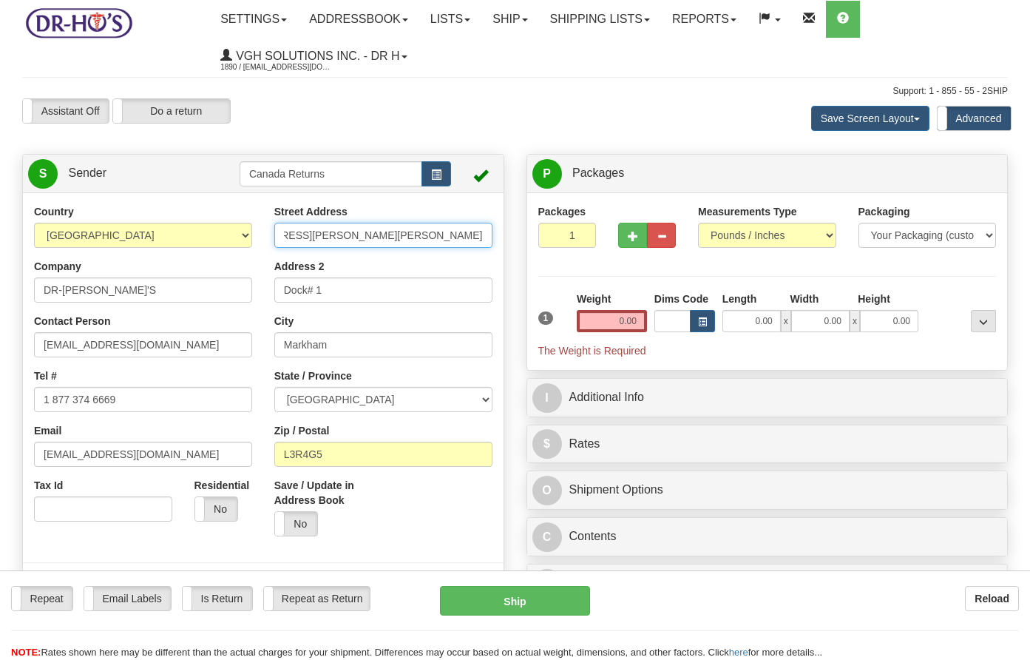
click at [456, 233] on input "[STREET_ADDRESS][PERSON_NAME][PERSON_NAME]" at bounding box center [383, 235] width 218 height 25
type input "[STREET_ADDRESS][PERSON_NAME][PERSON_NAME],"
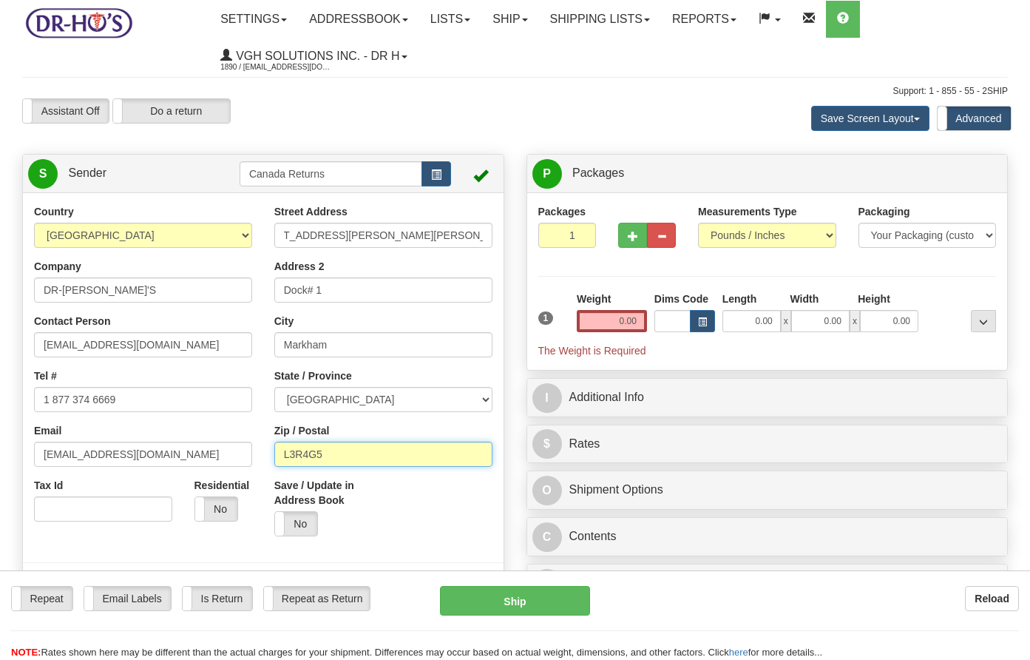
scroll to position [0, 0]
drag, startPoint x: 340, startPoint y: 456, endPoint x: 229, endPoint y: 459, distance: 111.7
click at [229, 459] on div "Country [GEOGRAPHIC_DATA] [GEOGRAPHIC_DATA] [GEOGRAPHIC_DATA] [GEOGRAPHIC_DATA]…" at bounding box center [263, 409] width 481 height 410
paste input "K0A1N0"
type input "K0A1N0"
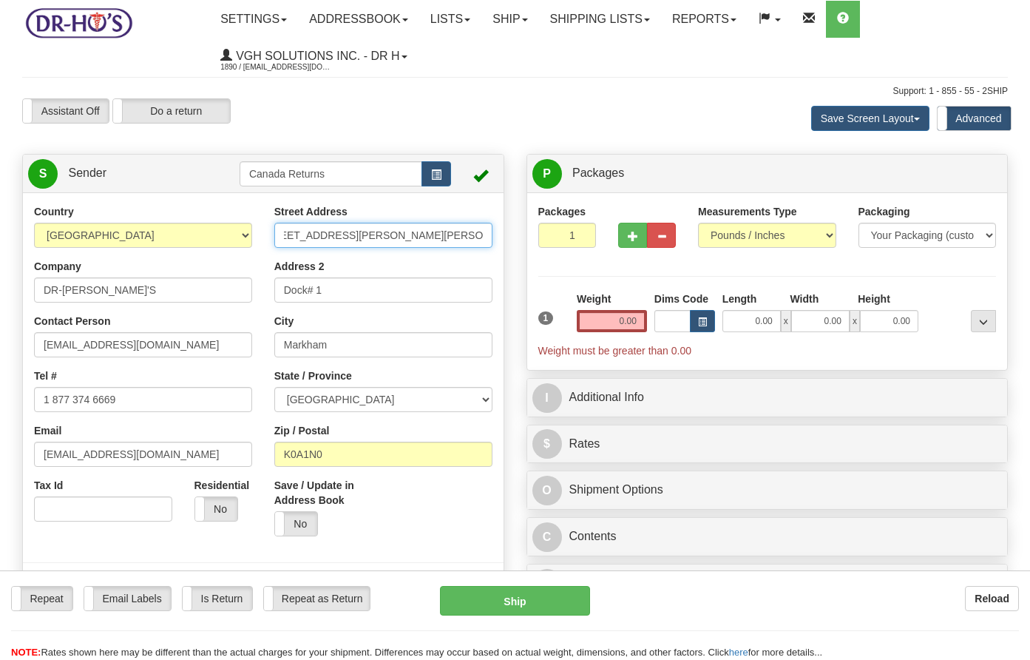
scroll to position [0, 38]
drag, startPoint x: 381, startPoint y: 238, endPoint x: 438, endPoint y: 238, distance: 56.9
click at [438, 238] on input "[STREET_ADDRESS][PERSON_NAME][PERSON_NAME]," at bounding box center [383, 235] width 218 height 25
type input "[STREET_ADDRESS][PERSON_NAME],"
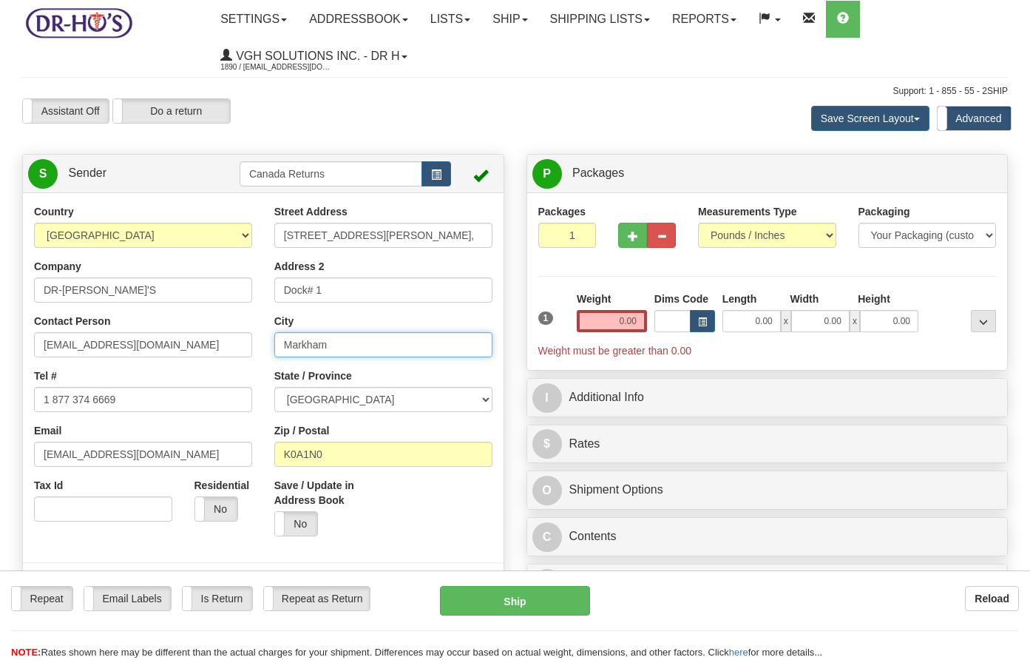
drag, startPoint x: 364, startPoint y: 351, endPoint x: 238, endPoint y: 351, distance: 125.7
click at [238, 351] on div "Country [GEOGRAPHIC_DATA] [GEOGRAPHIC_DATA] [GEOGRAPHIC_DATA] [GEOGRAPHIC_DATA]…" at bounding box center [263, 409] width 481 height 410
paste input "[PERSON_NAME] CREEK"
type input "[PERSON_NAME] CREEK"
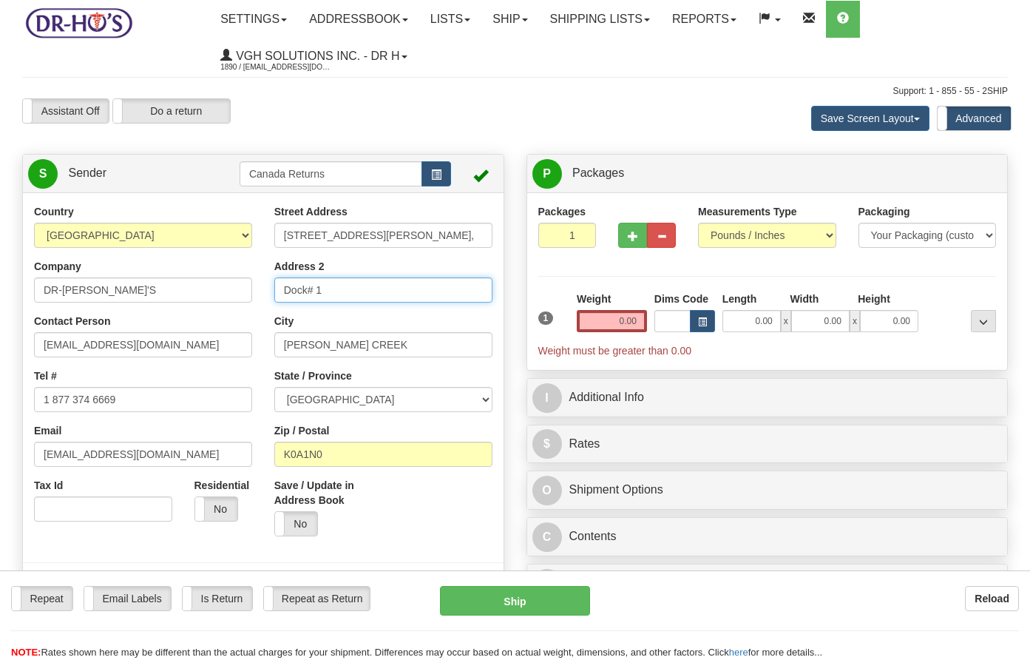
click at [348, 280] on input "Dock# 1" at bounding box center [383, 289] width 218 height 25
drag, startPoint x: 357, startPoint y: 293, endPoint x: 220, endPoint y: 295, distance: 136.8
click at [220, 295] on div "Country [GEOGRAPHIC_DATA] [GEOGRAPHIC_DATA] [GEOGRAPHIC_DATA] [GEOGRAPHIC_DATA]…" at bounding box center [263, 409] width 481 height 410
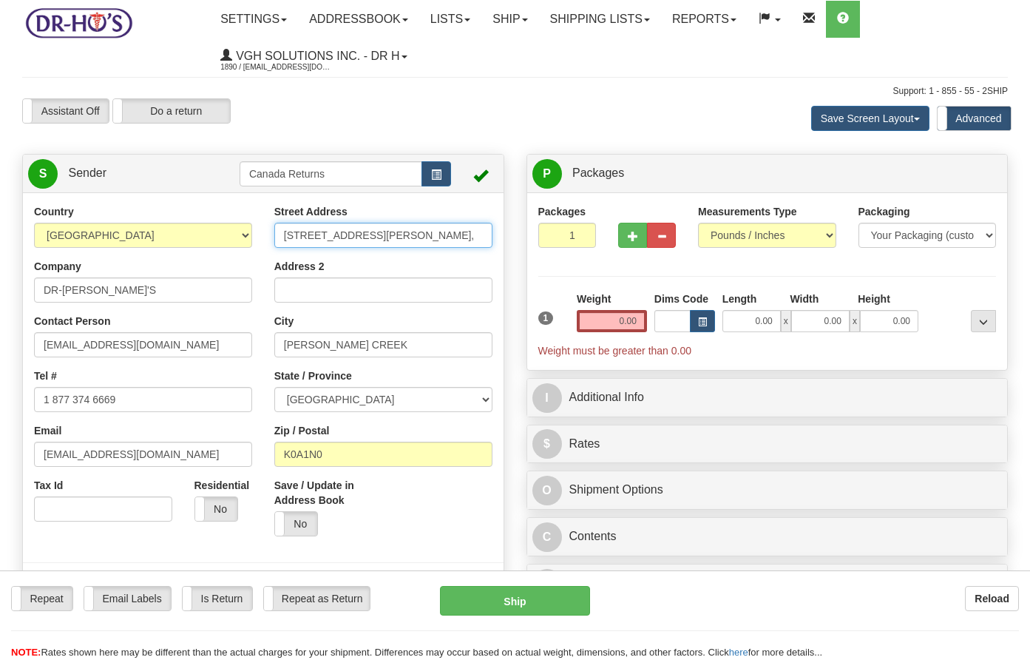
drag, startPoint x: 425, startPoint y: 233, endPoint x: 380, endPoint y: 238, distance: 44.7
click at [380, 238] on input "[STREET_ADDRESS][PERSON_NAME]," at bounding box center [383, 235] width 218 height 25
type input "[STREET_ADDRESS][PERSON_NAME]"
click at [599, 324] on input "0.00" at bounding box center [612, 321] width 70 height 22
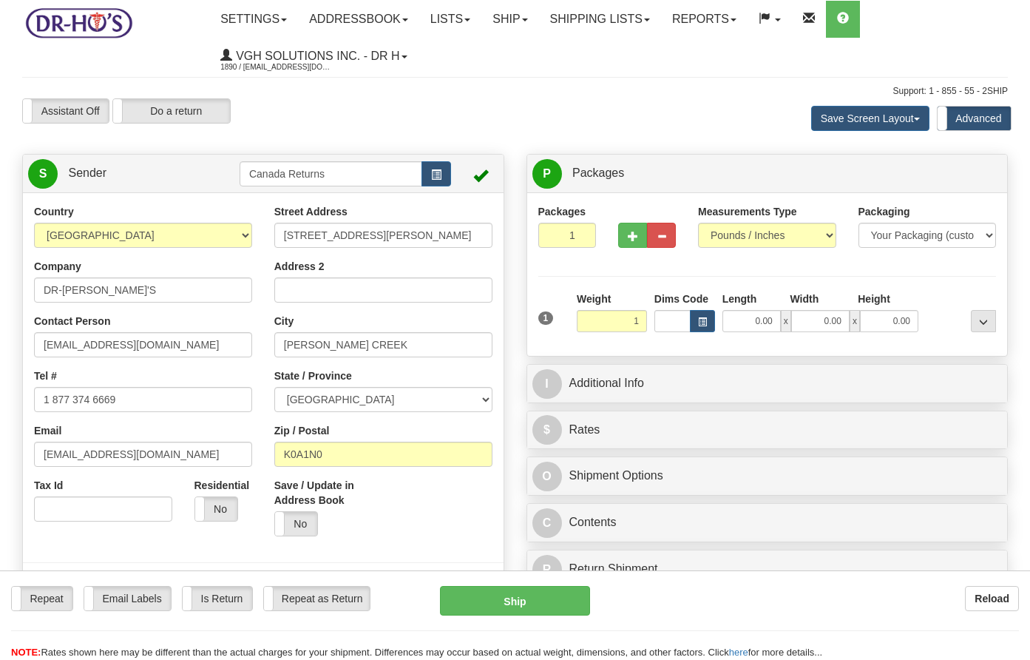
type input "1.00"
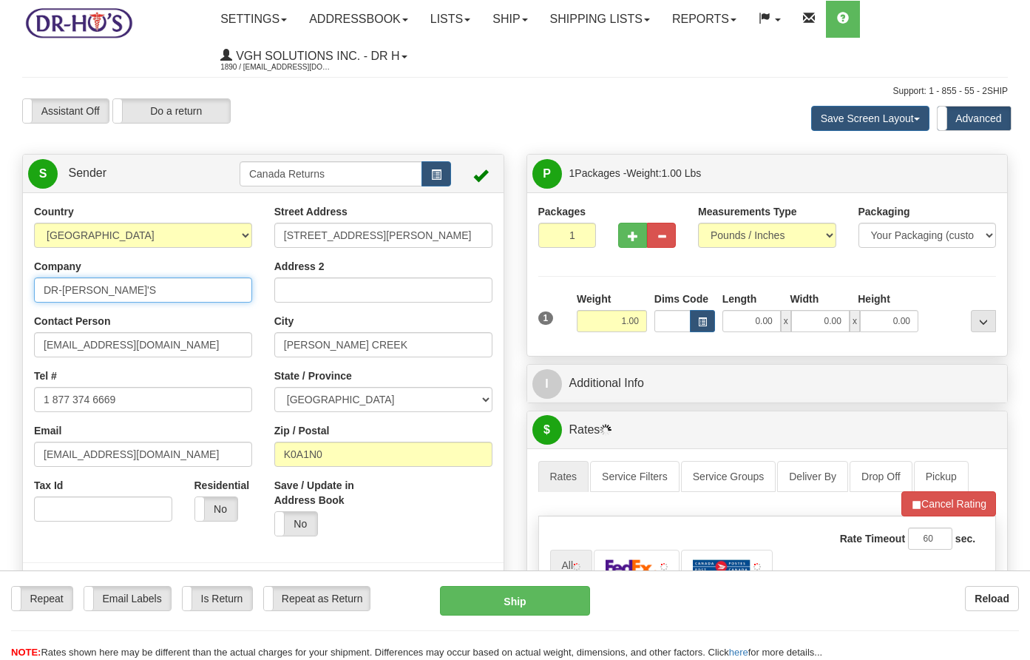
drag, startPoint x: 12, startPoint y: 288, endPoint x: -13, endPoint y: 286, distance: 24.5
click at [0, 286] on html "Training Course Close Toggle navigation Settings Shipping Preferences New Sende…" at bounding box center [515, 330] width 1030 height 660
paste input "ANYA DACCASH"
type input "[PERSON_NAME]"
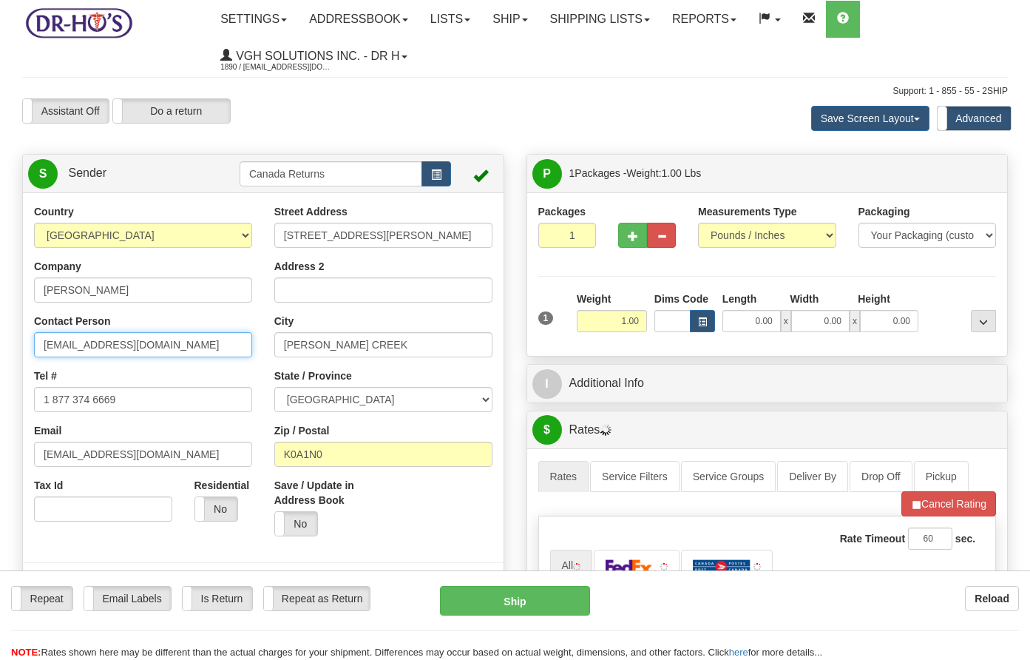
drag, startPoint x: 176, startPoint y: 343, endPoint x: 21, endPoint y: 334, distance: 155.6
click at [23, 334] on div "Country [GEOGRAPHIC_DATA] [GEOGRAPHIC_DATA] [GEOGRAPHIC_DATA] [GEOGRAPHIC_DATA]…" at bounding box center [263, 409] width 481 height 410
paste input "[PERSON_NAME]"
type input "[PERSON_NAME]"
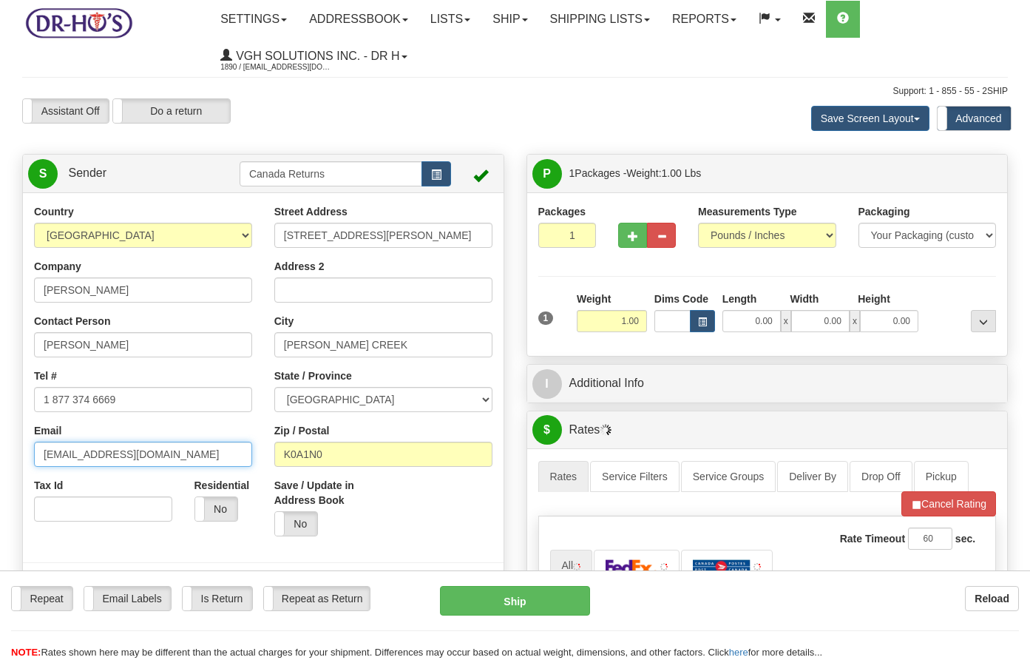
drag, startPoint x: 161, startPoint y: 459, endPoint x: 4, endPoint y: 432, distance: 159.9
click at [4, 432] on div "Toggle navigation Settings Shipping Preferences Fields Preferences New" at bounding box center [515, 634] width 1030 height 1268
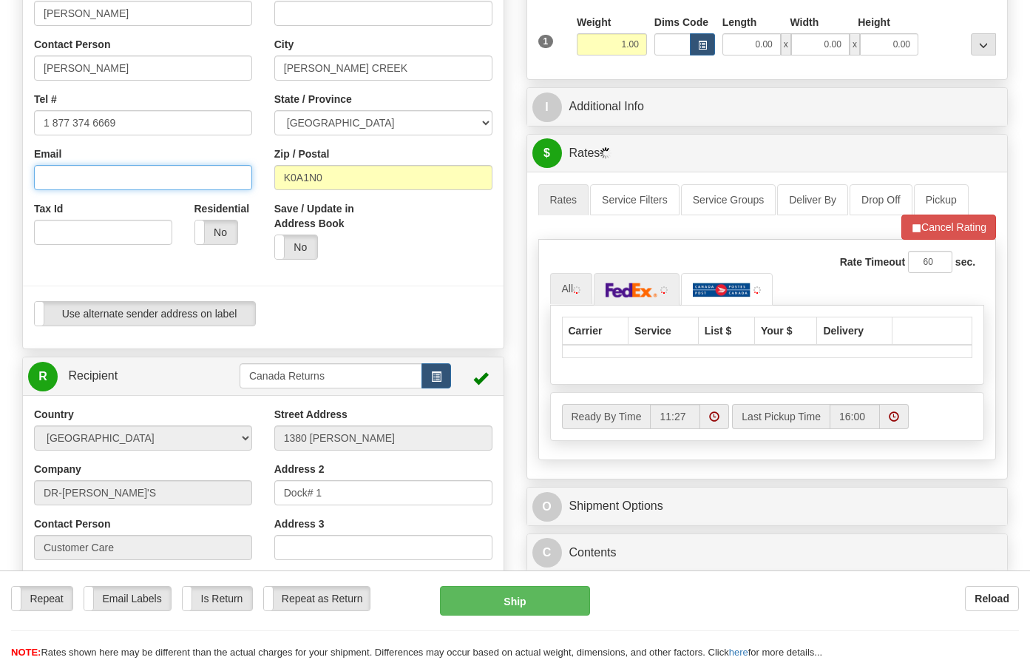
scroll to position [277, 0]
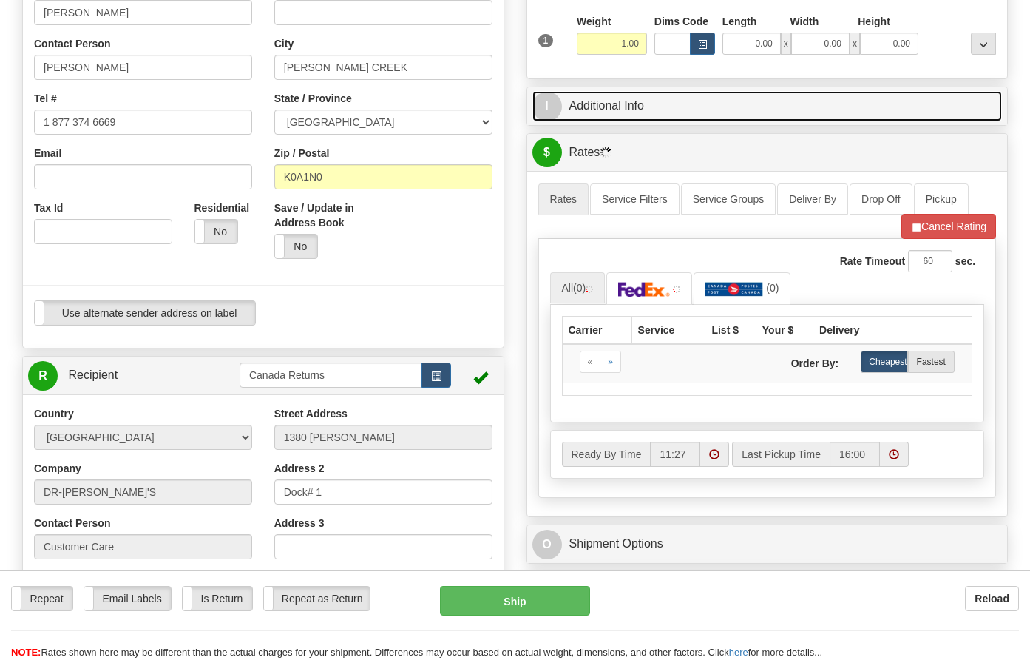
click at [645, 109] on link "I Additional Info" at bounding box center [767, 106] width 470 height 30
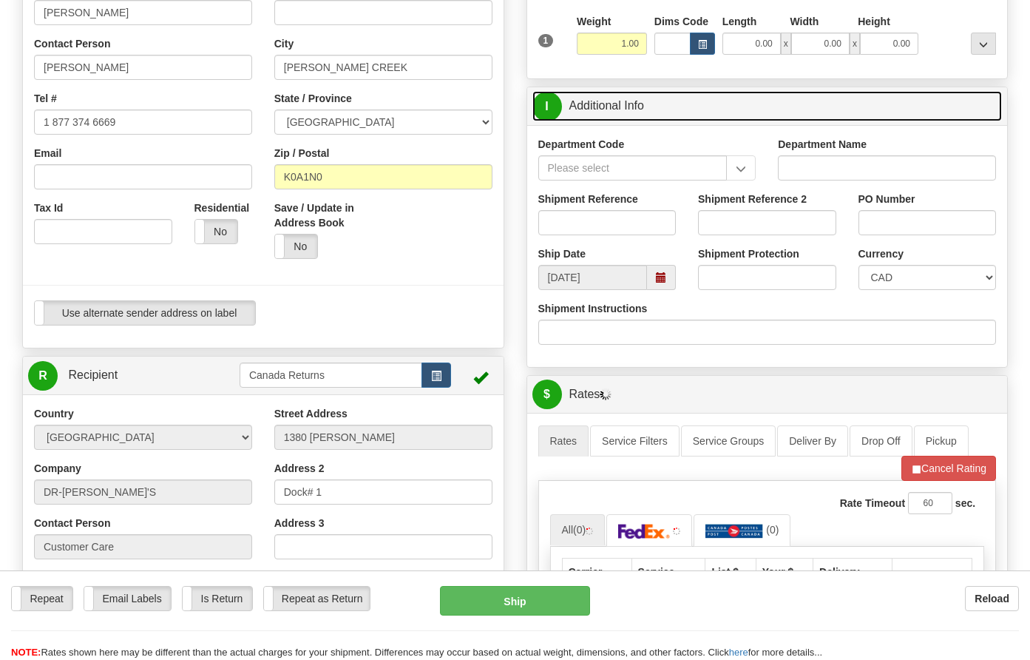
click at [659, 275] on span at bounding box center [661, 277] width 10 height 10
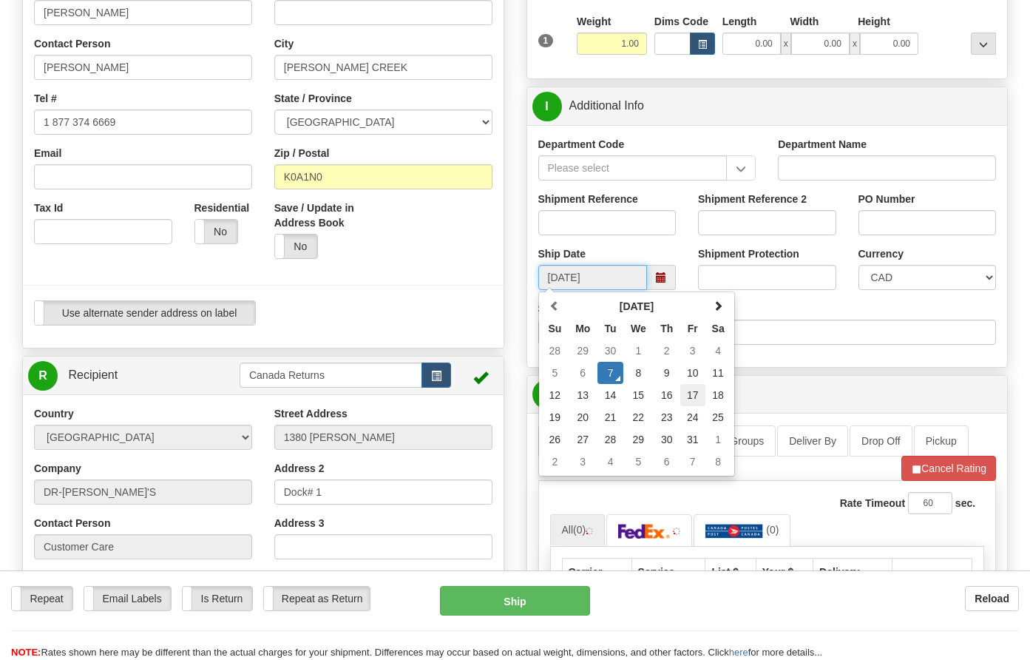
click at [697, 396] on td "17" at bounding box center [692, 395] width 25 height 22
type input "[DATE]"
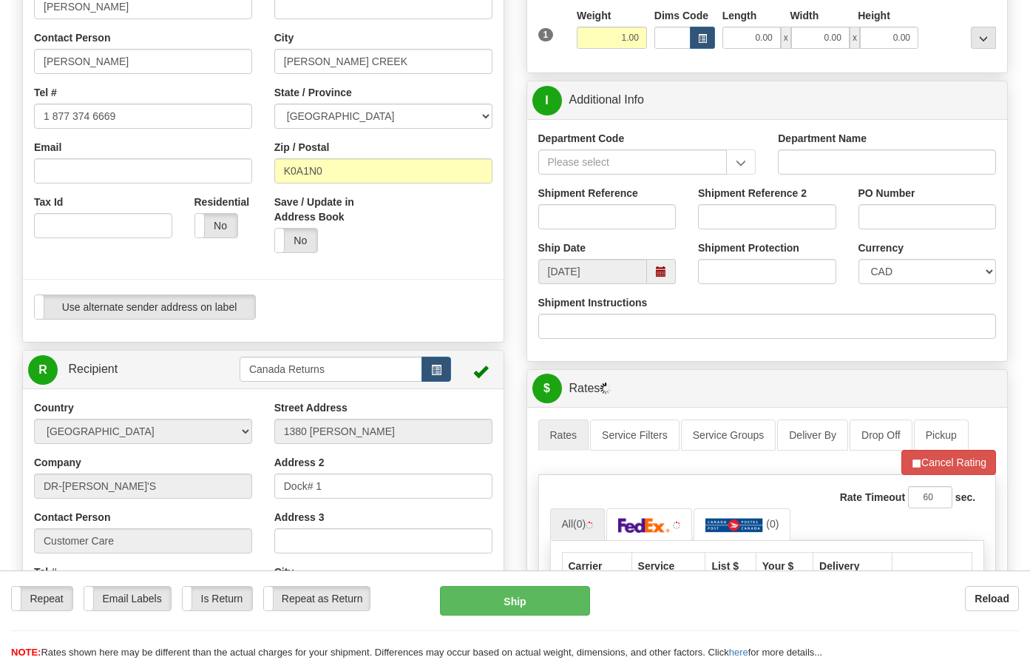
scroll to position [185, 0]
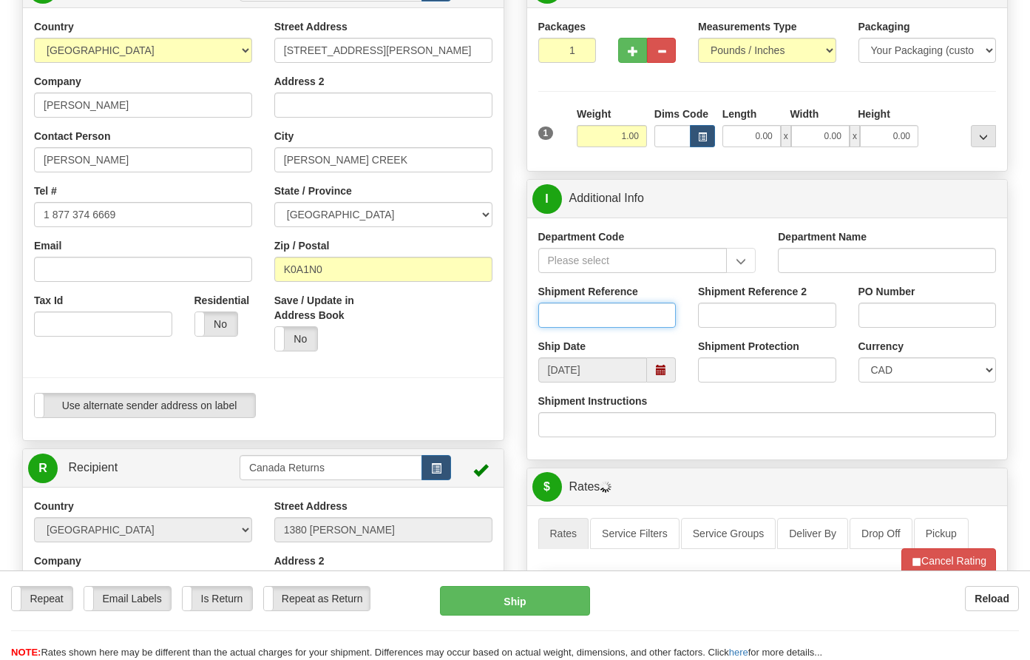
click at [586, 316] on input "Shipment Reference" at bounding box center [607, 314] width 138 height 25
paste input "1207572"
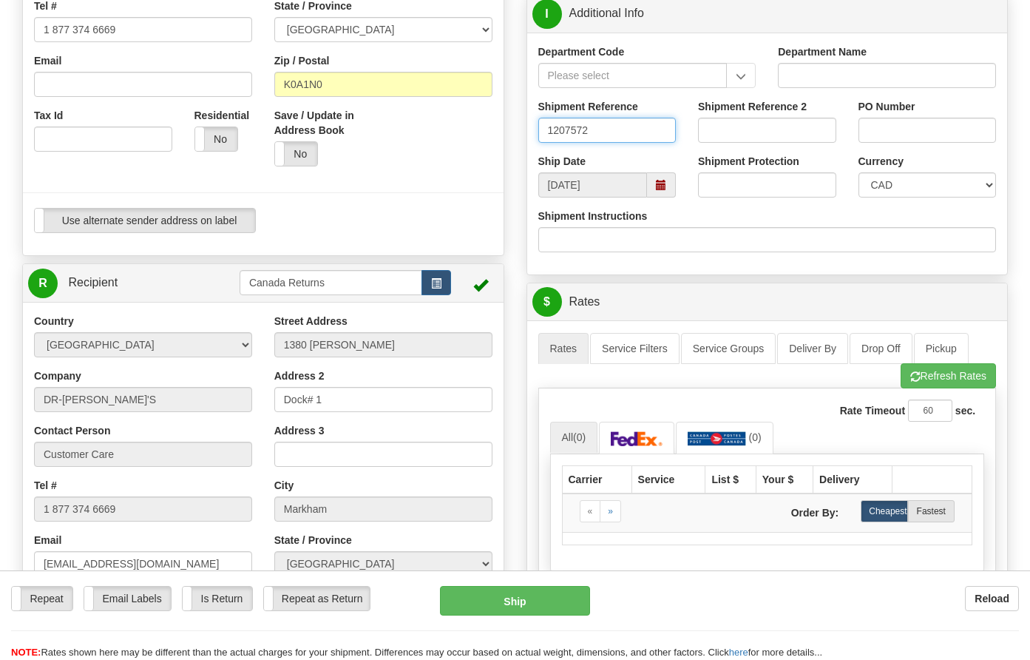
scroll to position [555, 0]
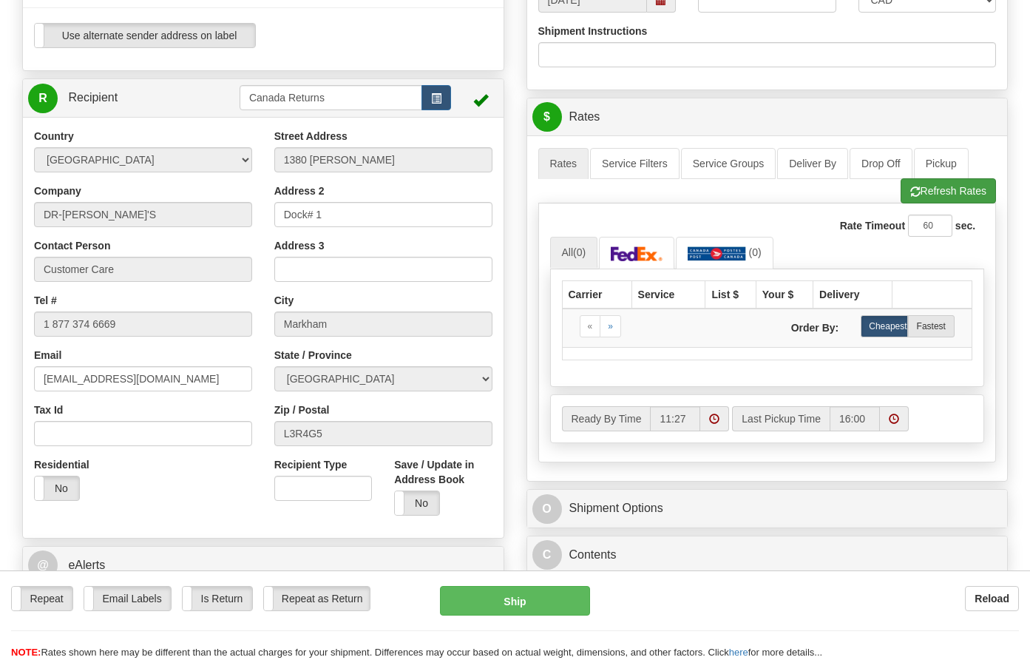
type input "1207572"
click at [939, 186] on button "Refresh Rates" at bounding box center [948, 190] width 95 height 25
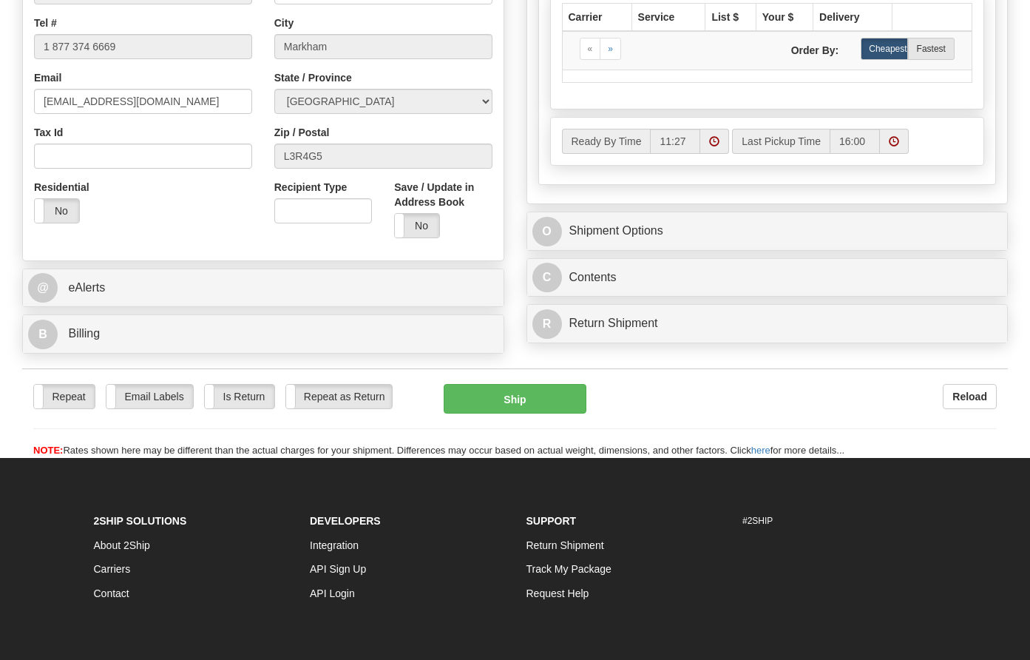
scroll to position [462, 0]
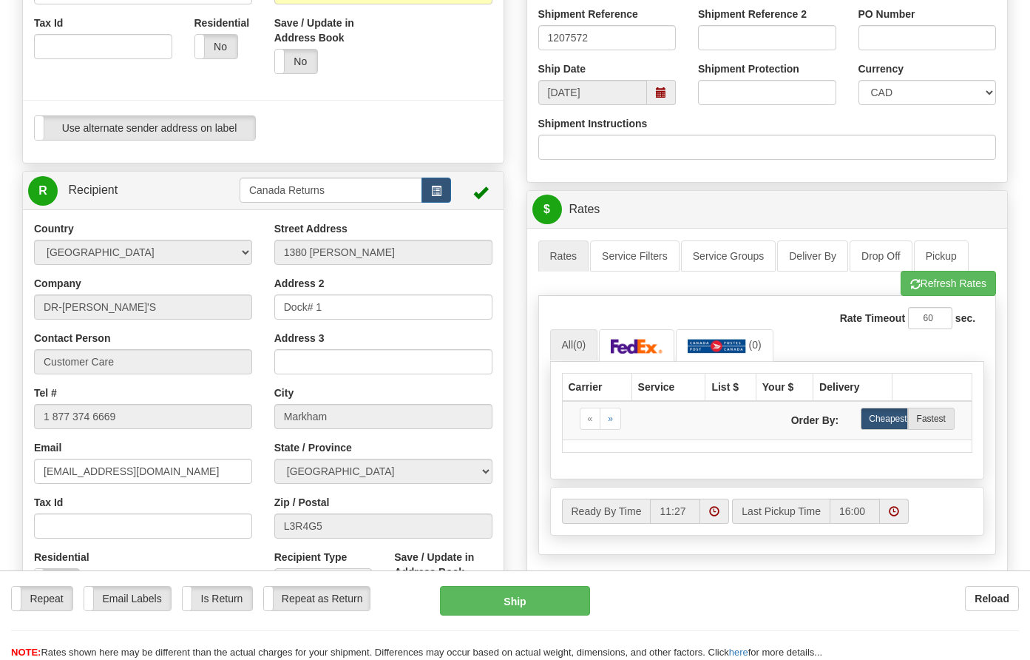
click at [738, 609] on div "Reload" at bounding box center [815, 598] width 407 height 25
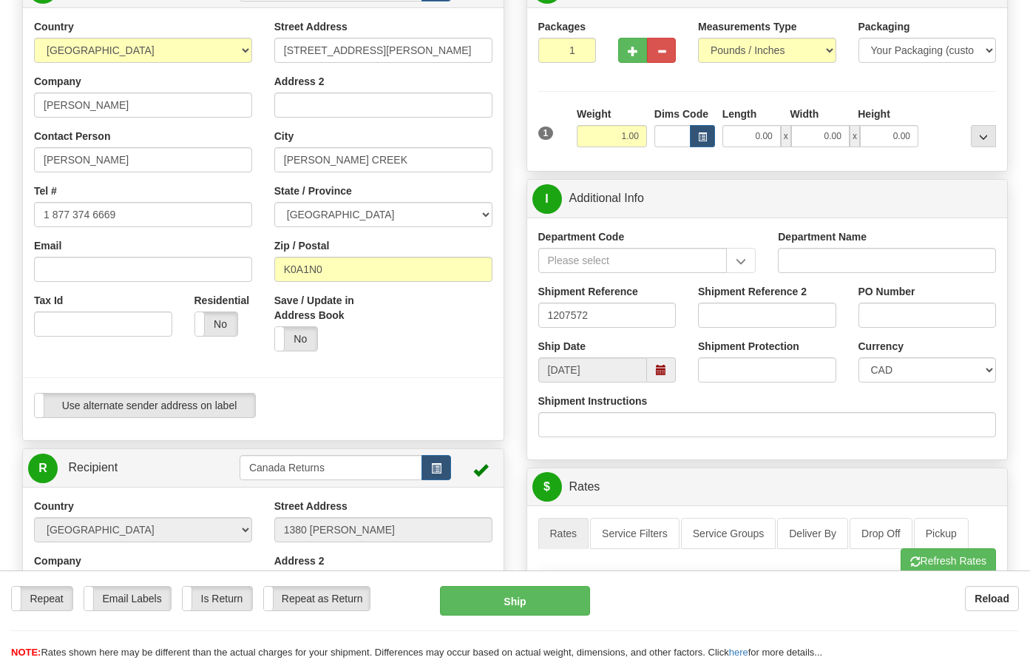
scroll to position [0, 0]
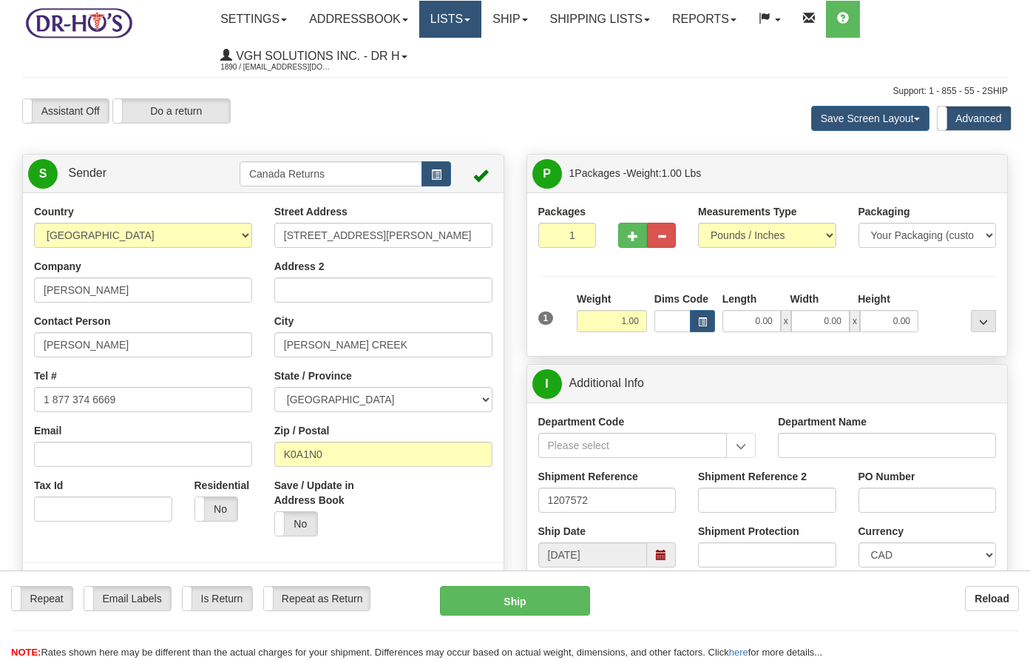
click at [473, 18] on link "Lists" at bounding box center [450, 19] width 62 height 37
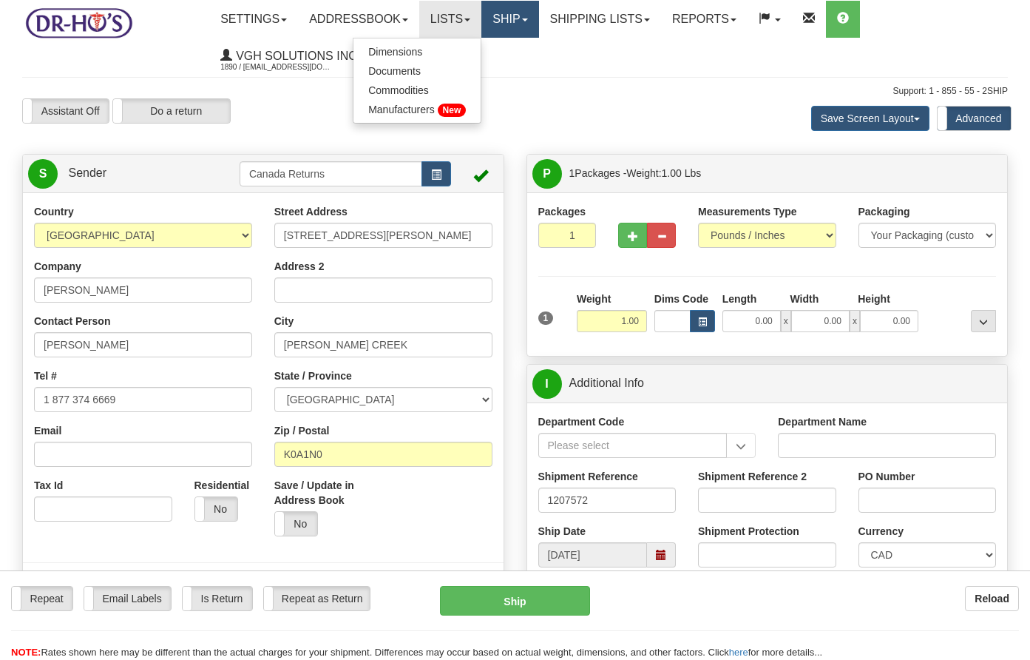
click at [531, 20] on link "Ship" at bounding box center [509, 19] width 57 height 37
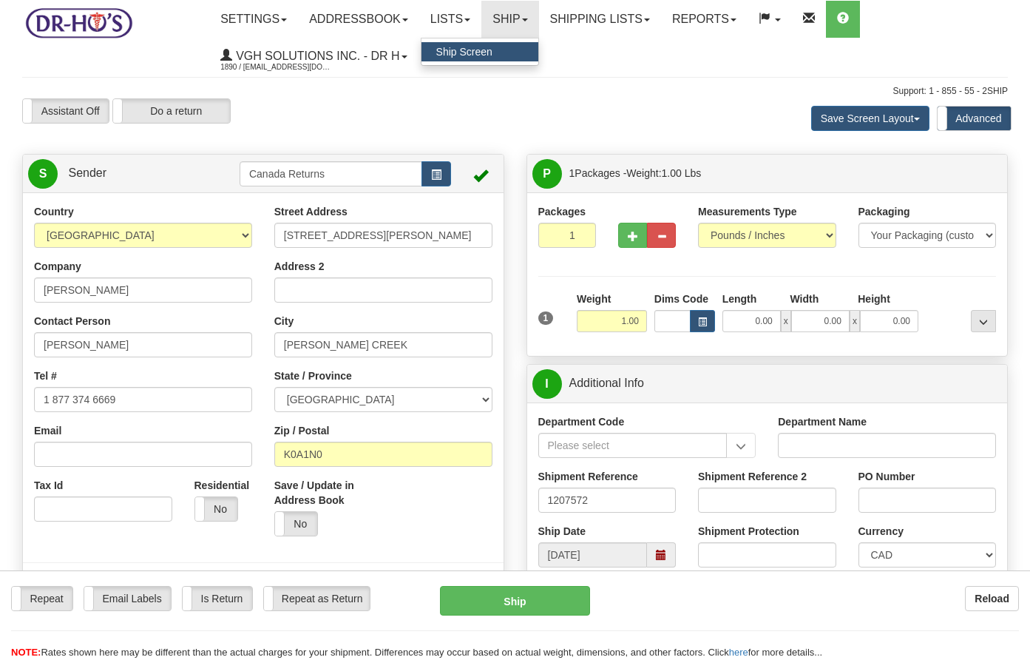
click at [515, 54] on link "Ship Screen" at bounding box center [480, 51] width 117 height 19
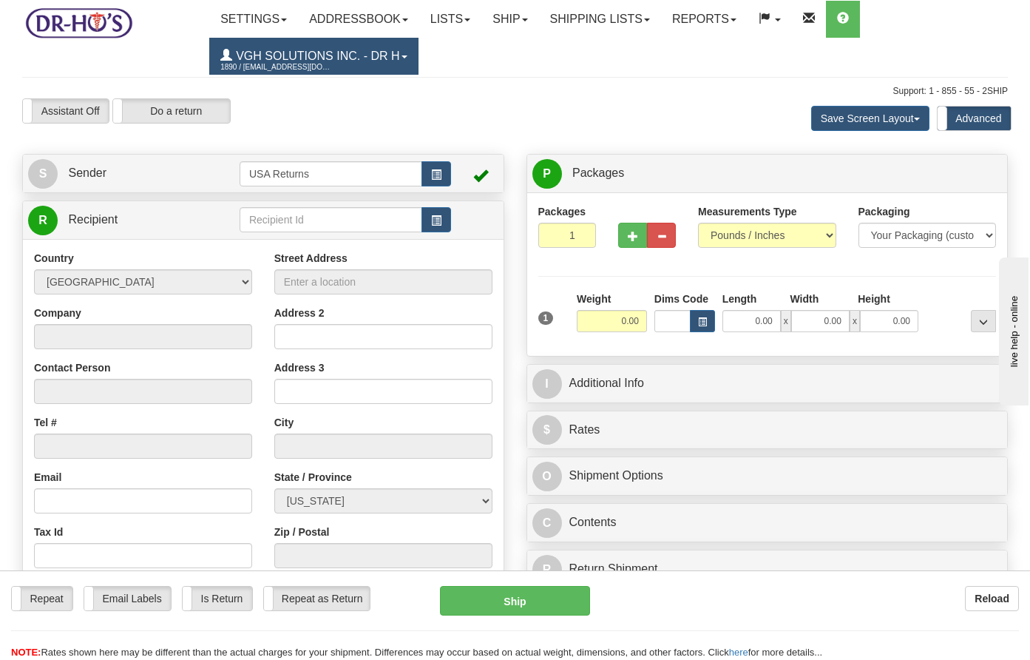
click at [359, 58] on span "VGH Solutions Inc. - Dr H" at bounding box center [315, 56] width 167 height 13
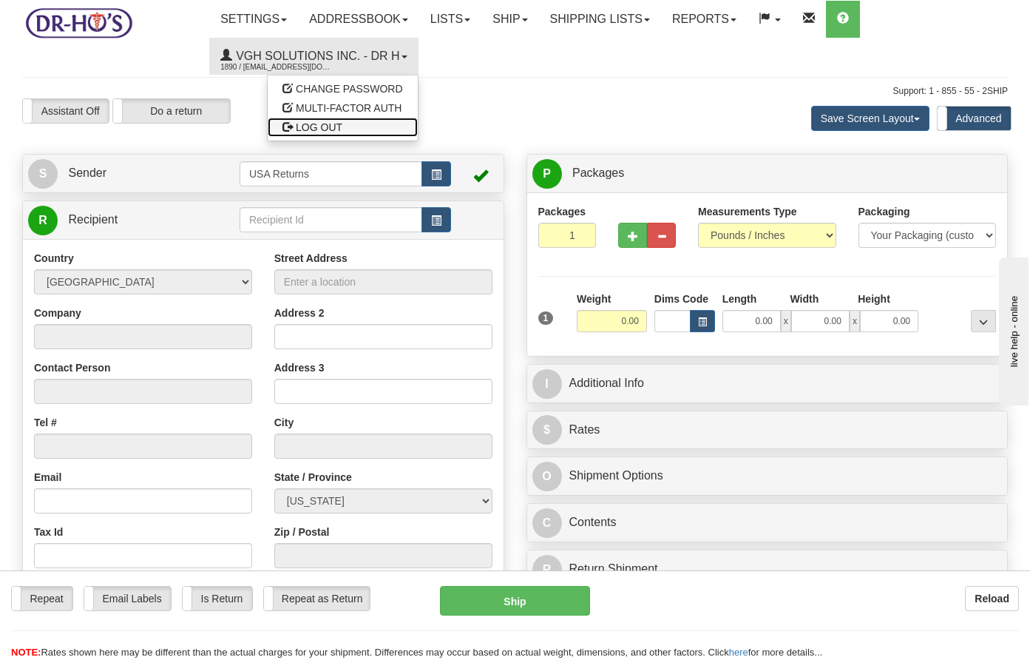
click at [334, 131] on span "LOG OUT" at bounding box center [319, 127] width 47 height 12
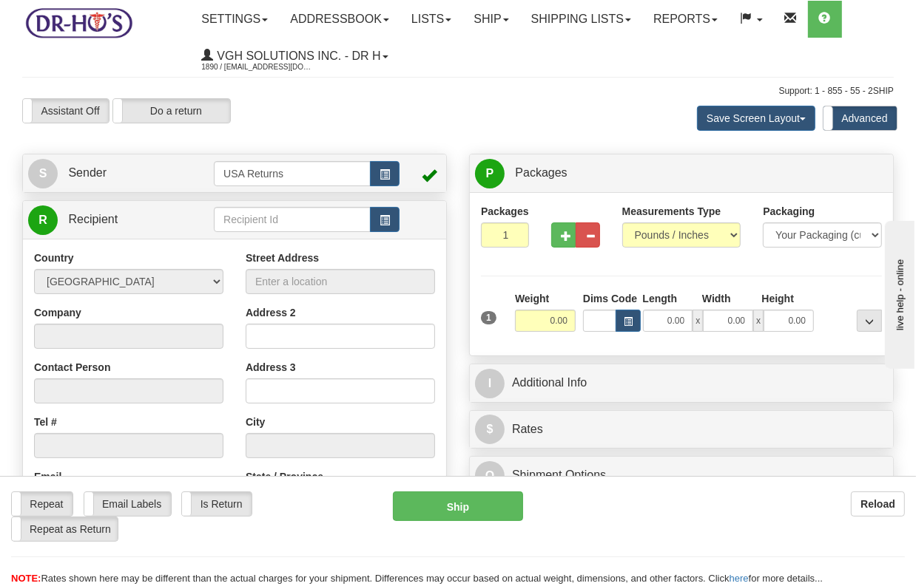
click at [156, 199] on div "Create a label for the return Create Pickup Without Label S Sender USA Returns" at bounding box center [234, 457] width 447 height 606
click at [167, 177] on link "S Sender" at bounding box center [121, 173] width 186 height 30
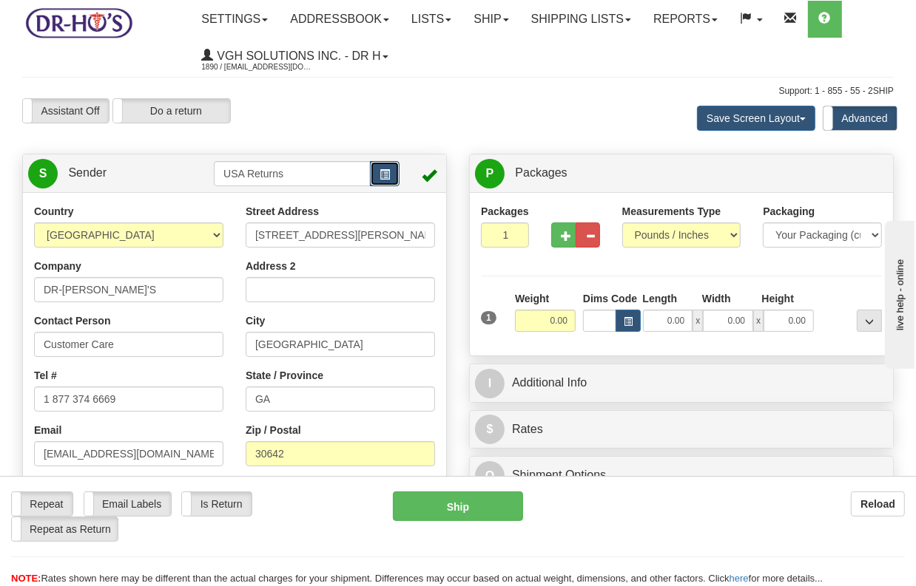
click at [386, 172] on span "button" at bounding box center [384, 175] width 10 height 10
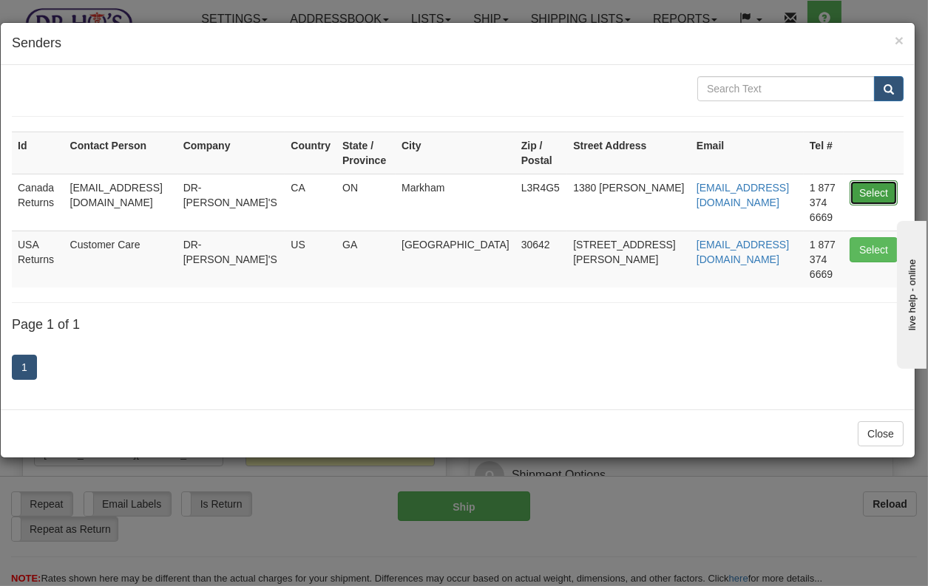
click at [863, 180] on button "Select" at bounding box center [874, 192] width 48 height 25
type input "Canada Returns"
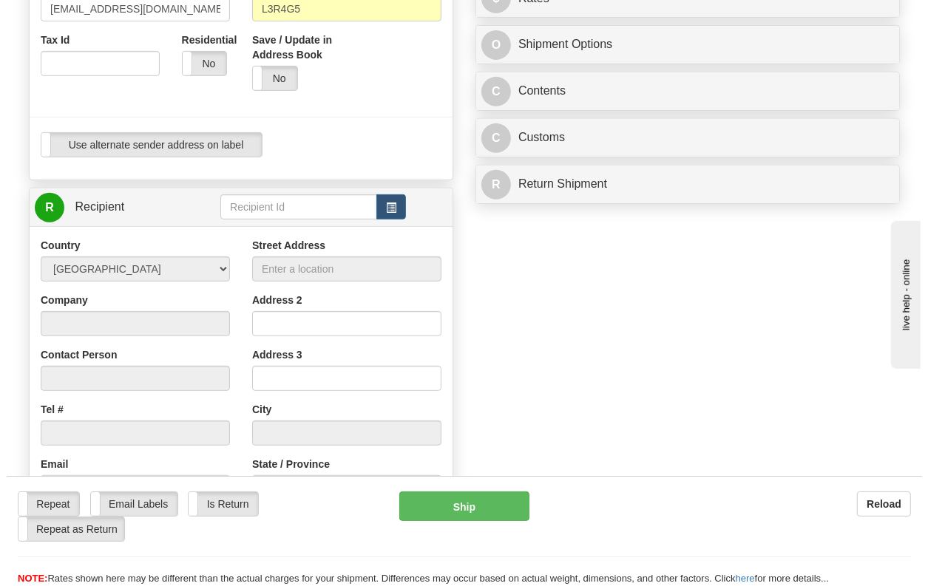
scroll to position [575, 0]
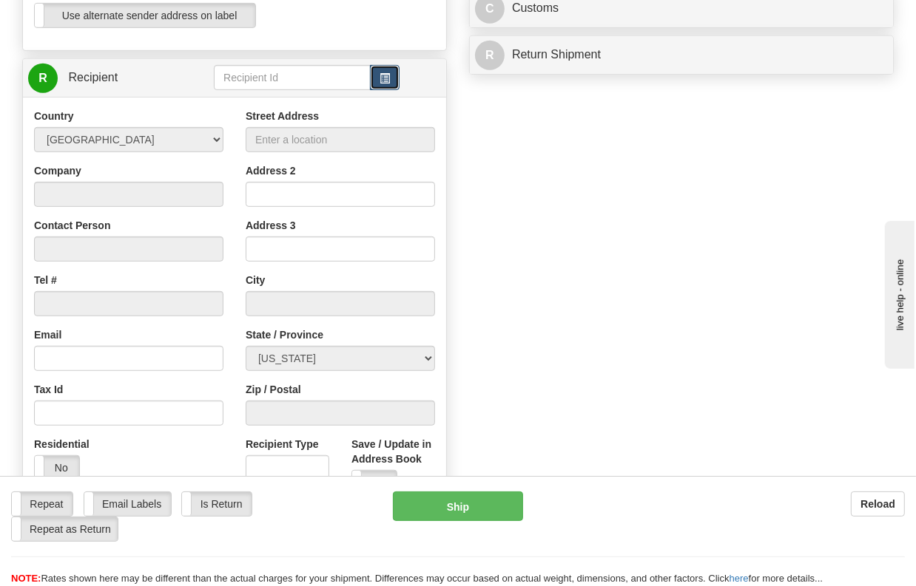
click at [381, 84] on span "button" at bounding box center [384, 79] width 10 height 10
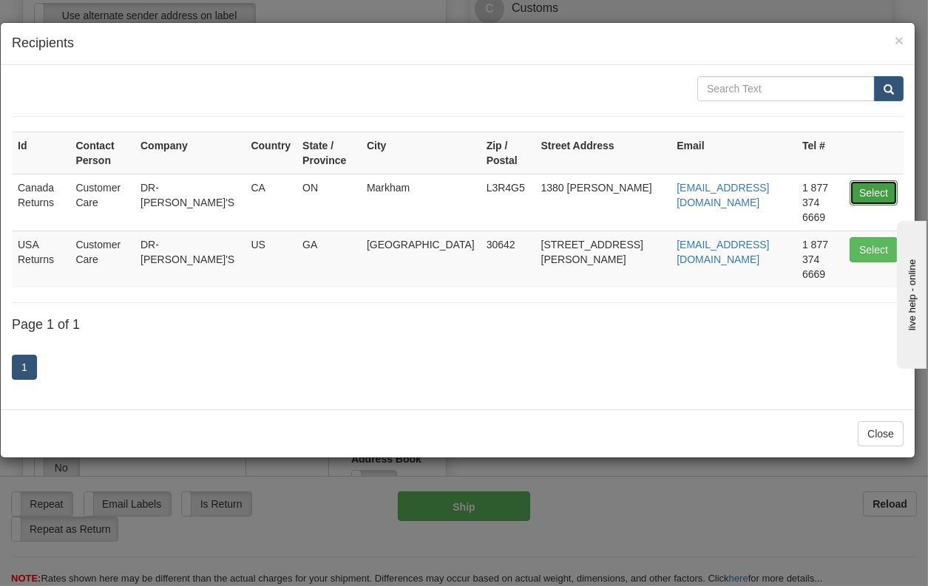
click at [867, 180] on button "Select" at bounding box center [874, 192] width 48 height 25
type input "Canada Returns"
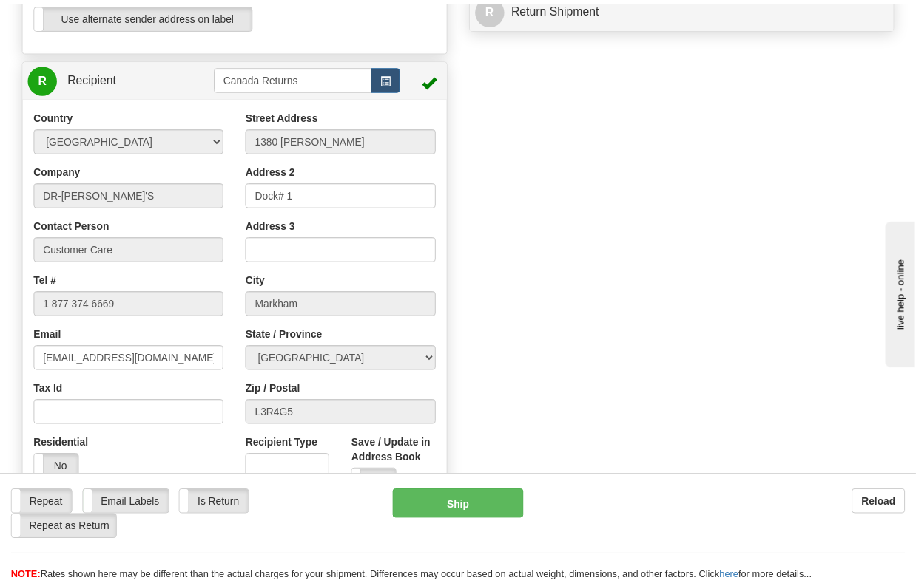
scroll to position [28, 0]
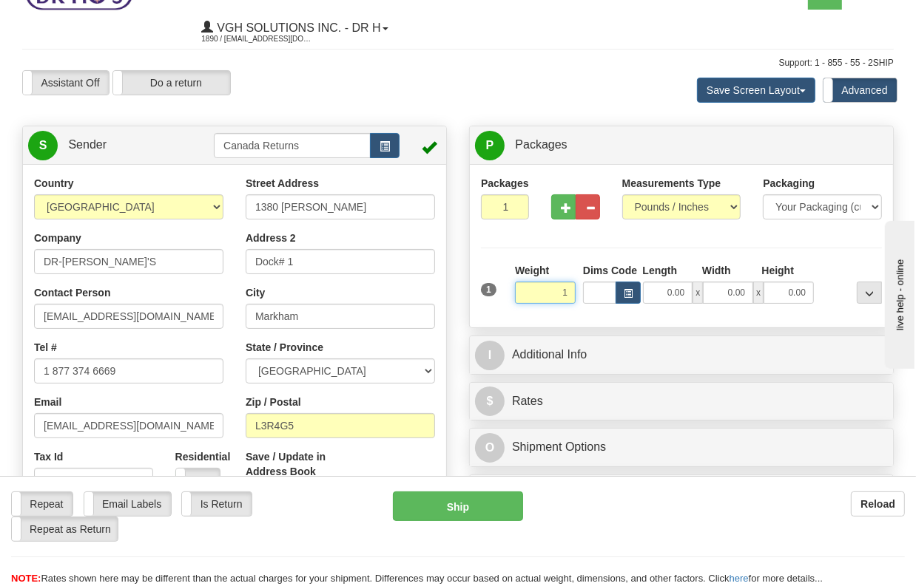
type input "1.00"
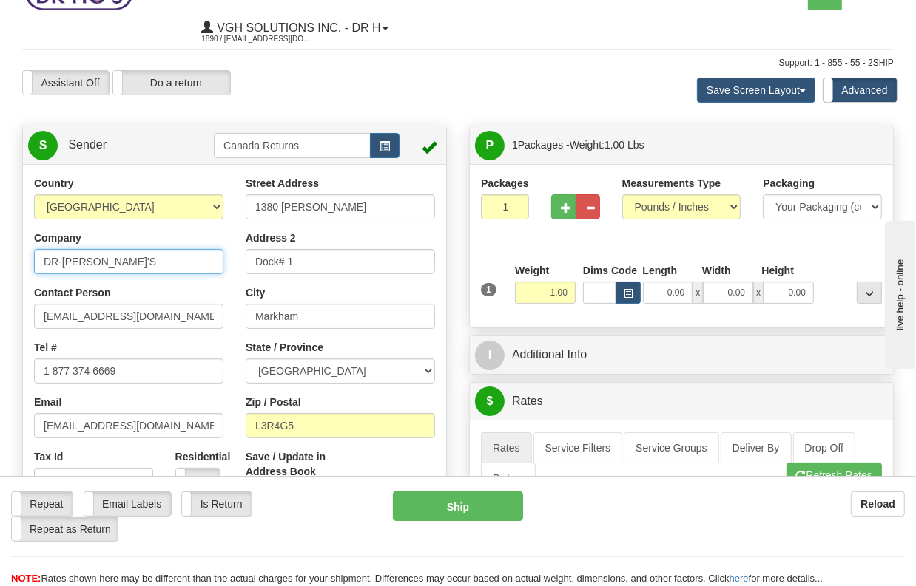
drag, startPoint x: 118, startPoint y: 262, endPoint x: 16, endPoint y: 256, distance: 101.5
click at [23, 256] on div "Country [GEOGRAPHIC_DATA] [GEOGRAPHIC_DATA] [GEOGRAPHIC_DATA] [GEOGRAPHIC_DATA]…" at bounding box center [234, 381] width 423 height 410
drag, startPoint x: 132, startPoint y: 262, endPoint x: 10, endPoint y: 244, distance: 122.6
paste input "ANYA DACCASH"
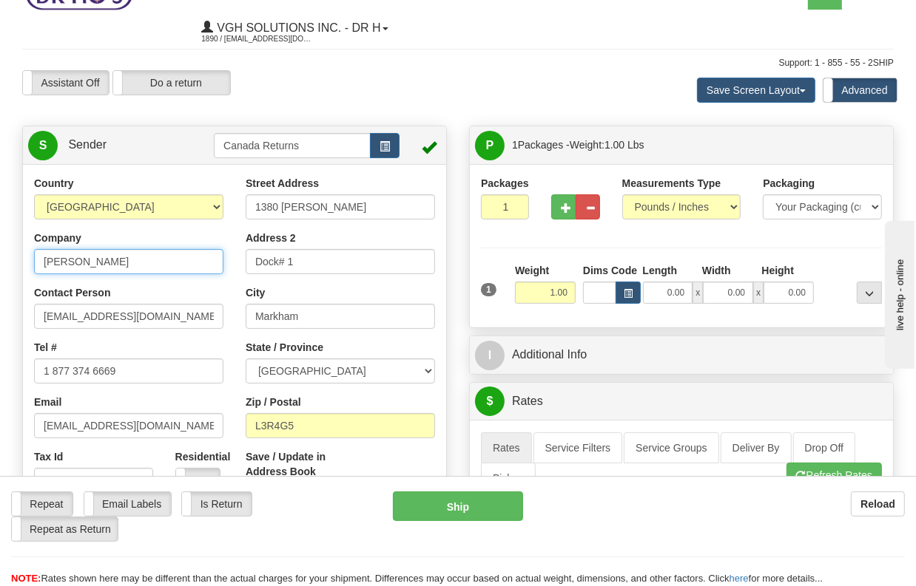
type input "[PERSON_NAME]"
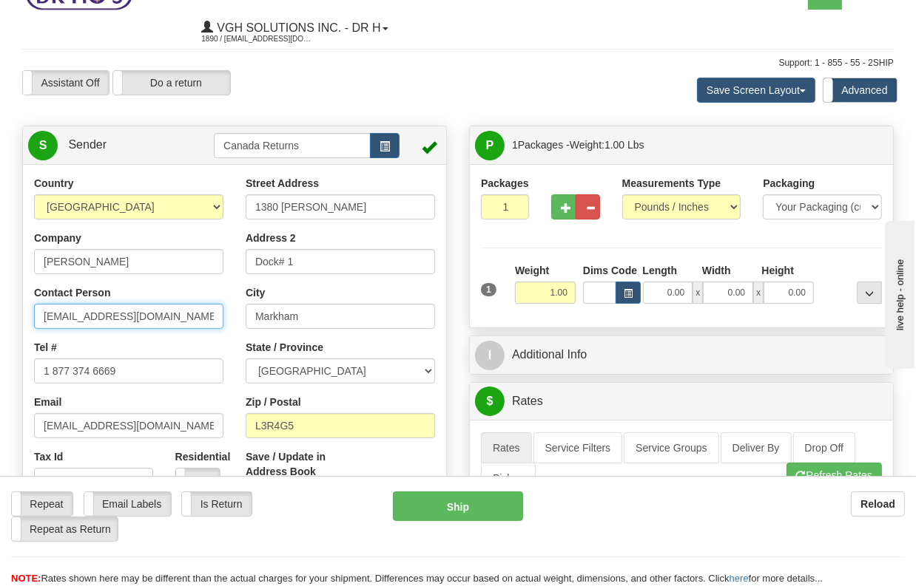
drag, startPoint x: 163, startPoint y: 315, endPoint x: 8, endPoint y: 307, distance: 154.8
paste input "[PERSON_NAME]"
type input "[PERSON_NAME]"
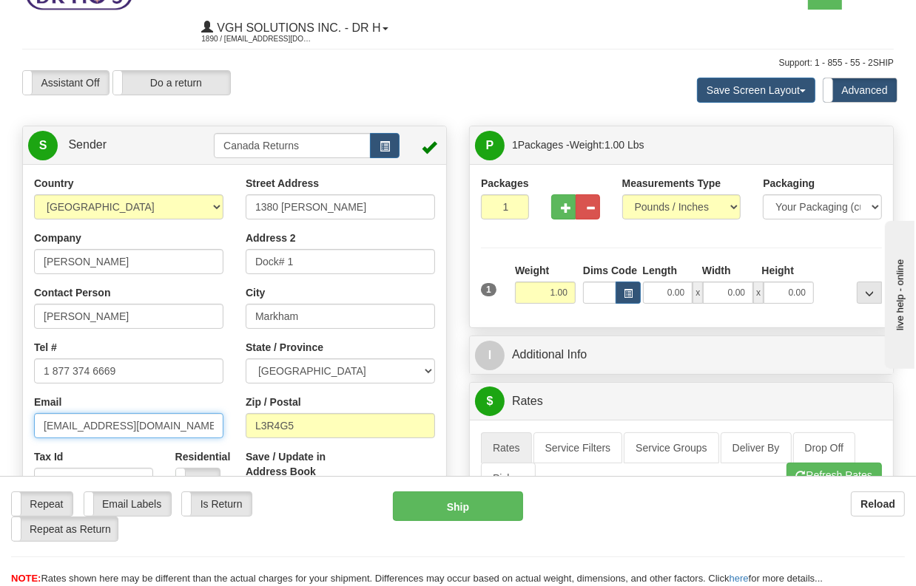
drag, startPoint x: 156, startPoint y: 422, endPoint x: 22, endPoint y: 408, distance: 134.6
click at [23, 408] on div "Country AFGHANISTAN ALAND ISLANDS ALBANIA ALGERIA AMERICAN SAMOA ANDORRA ANGOLA…" at bounding box center [129, 340] width 212 height 328
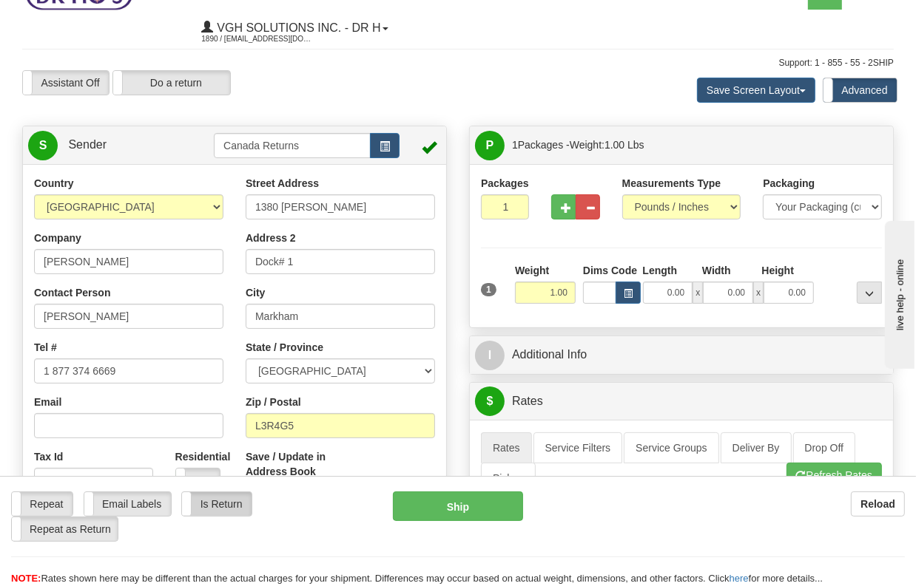
click at [219, 512] on label "Is Return" at bounding box center [216, 505] width 69 height 24
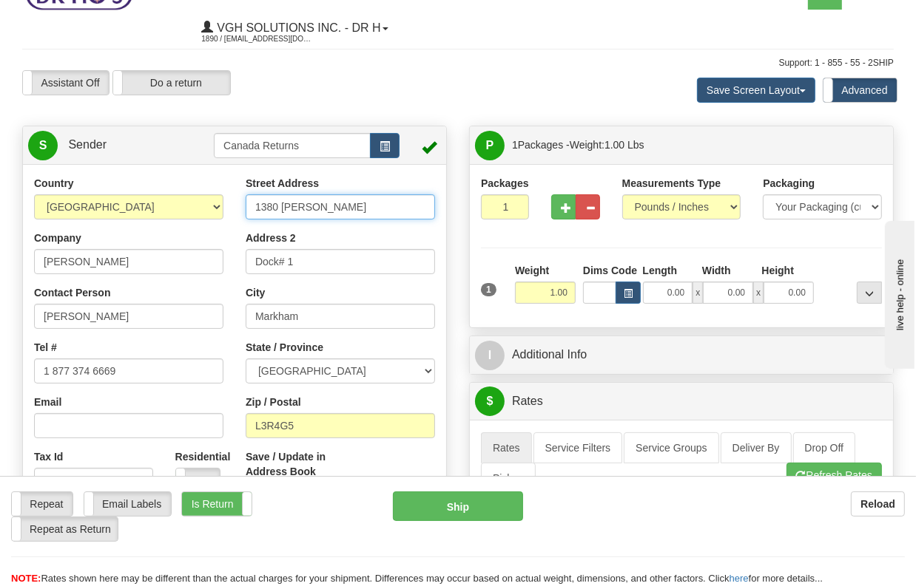
drag, startPoint x: 287, startPoint y: 214, endPoint x: 246, endPoint y: 216, distance: 40.7
click at [242, 214] on div "Street Address 1380 Rodick Rd Address 2 Dock# 1 City Markham State / Province A…" at bounding box center [340, 347] width 212 height 343
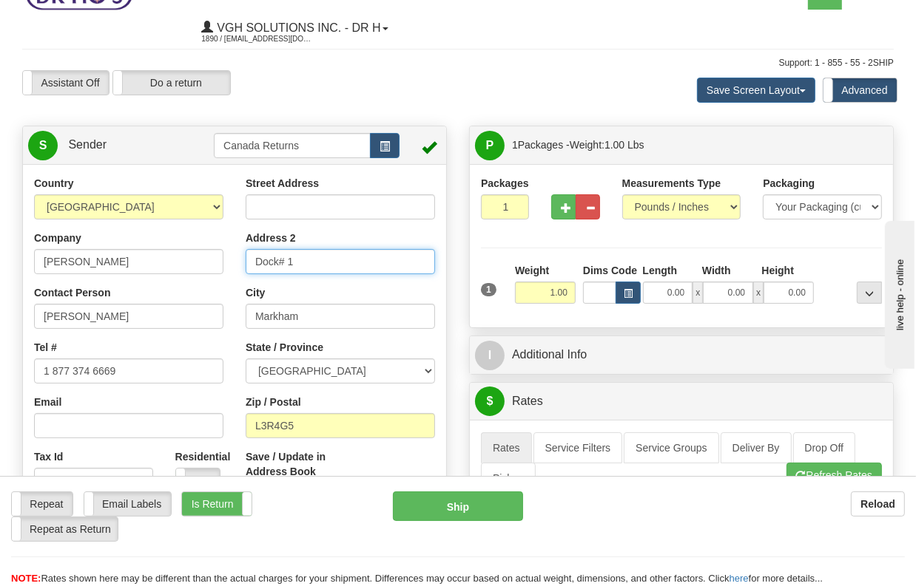
drag, startPoint x: 314, startPoint y: 260, endPoint x: 224, endPoint y: 254, distance: 89.7
click at [224, 254] on div "Country [GEOGRAPHIC_DATA] [GEOGRAPHIC_DATA] [GEOGRAPHIC_DATA] [GEOGRAPHIC_DATA]…" at bounding box center [234, 381] width 423 height 410
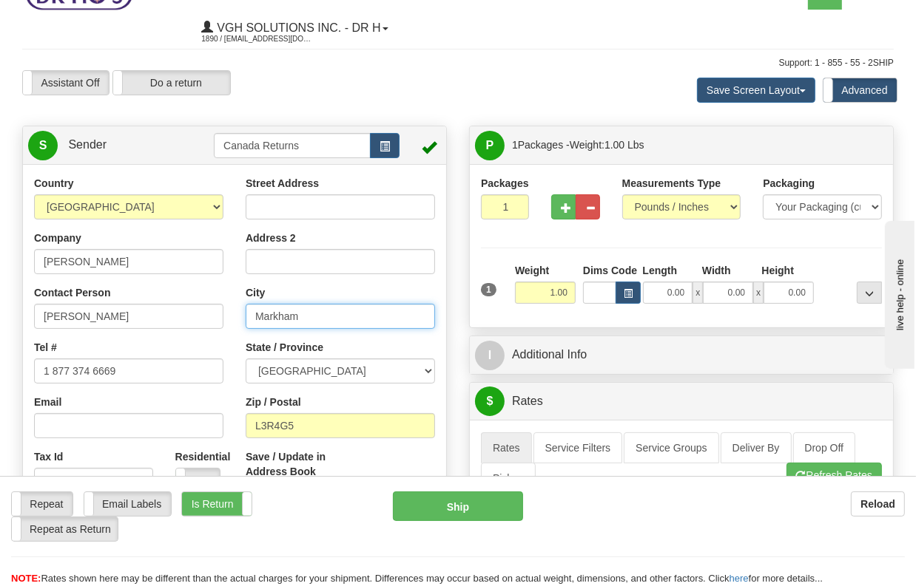
drag, startPoint x: 308, startPoint y: 320, endPoint x: 205, endPoint y: 307, distance: 103.7
click at [205, 307] on div "Country [GEOGRAPHIC_DATA] [GEOGRAPHIC_DATA] [GEOGRAPHIC_DATA] [GEOGRAPHIC_DATA]…" at bounding box center [234, 381] width 423 height 410
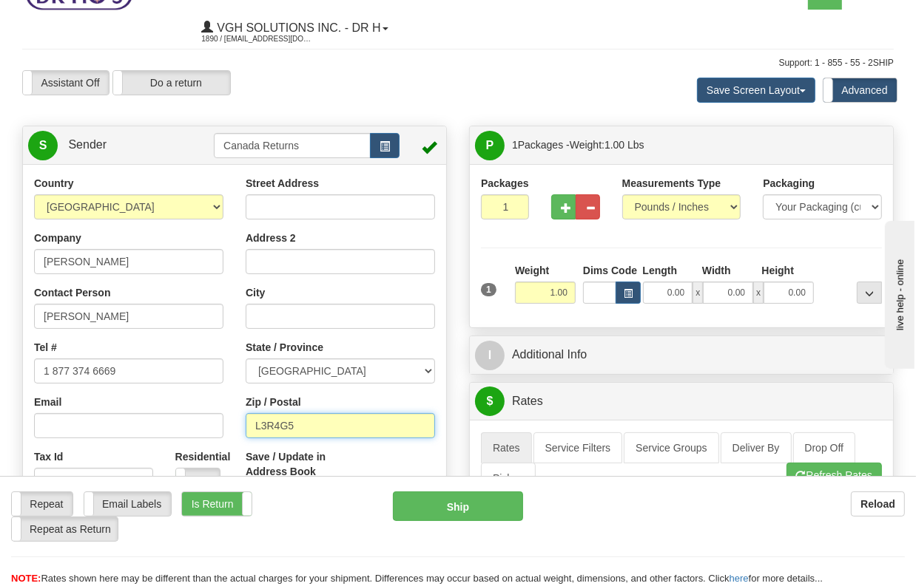
drag, startPoint x: 315, startPoint y: 430, endPoint x: 224, endPoint y: 425, distance: 91.1
click at [224, 425] on div "Country [GEOGRAPHIC_DATA] [GEOGRAPHIC_DATA] [GEOGRAPHIC_DATA] [GEOGRAPHIC_DATA]…" at bounding box center [234, 381] width 423 height 410
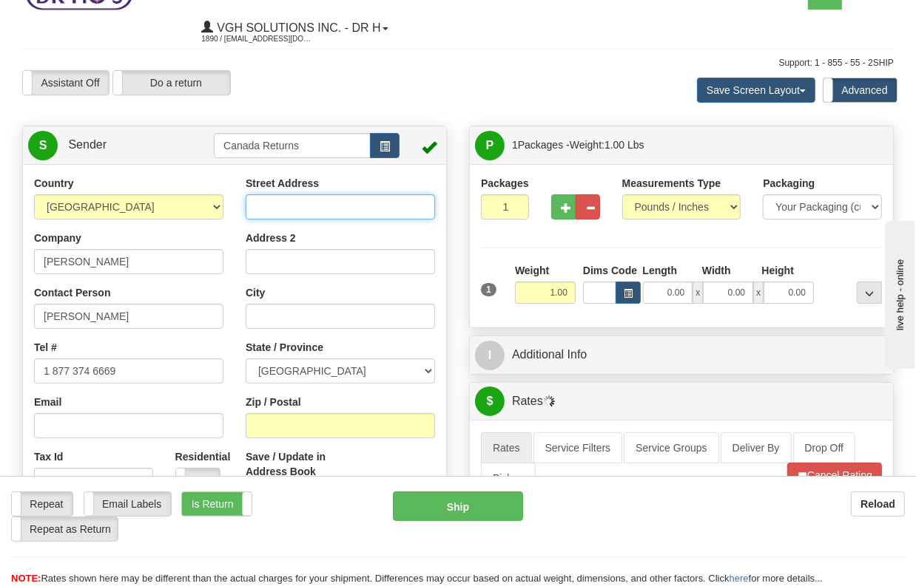
click at [278, 203] on input "Street Address" at bounding box center [340, 207] width 189 height 25
paste input "2331 BOUVIER RD"
type input "2331 BOUVIER RD"
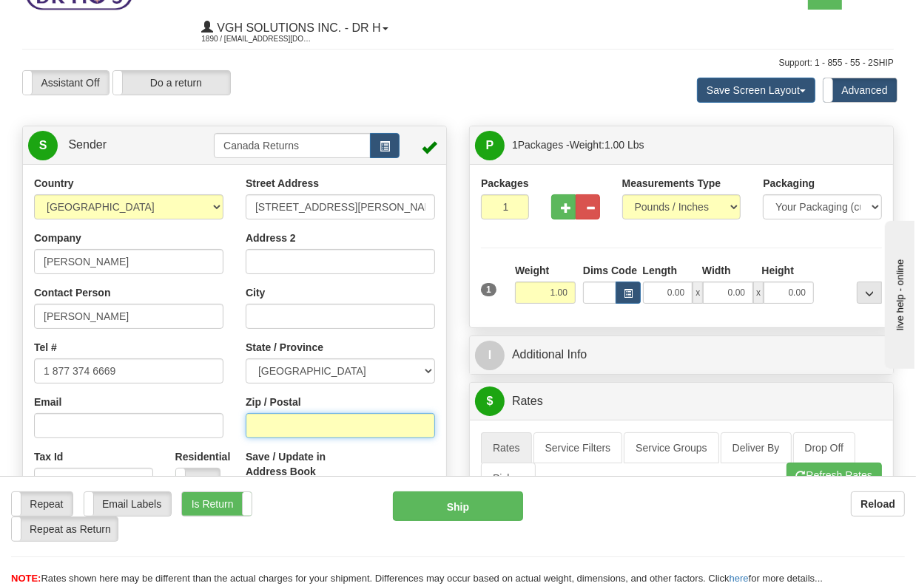
click at [283, 433] on input "Zip / Postal" at bounding box center [340, 425] width 189 height 25
paste input "K0A1N0"
type input "K0A1N0"
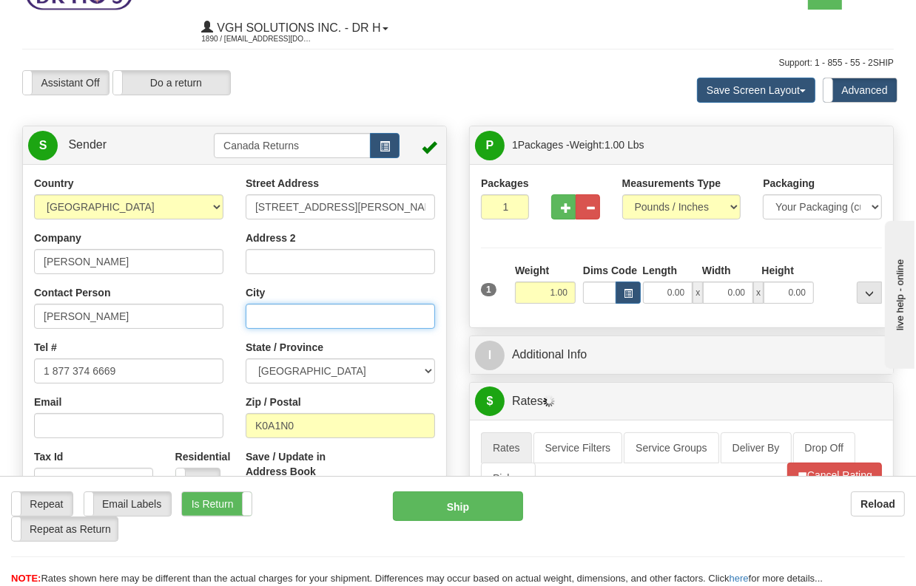
click at [281, 318] on input "City" at bounding box center [340, 316] width 189 height 25
paste input "[PERSON_NAME] CREEK"
type input "[PERSON_NAME] CREEK"
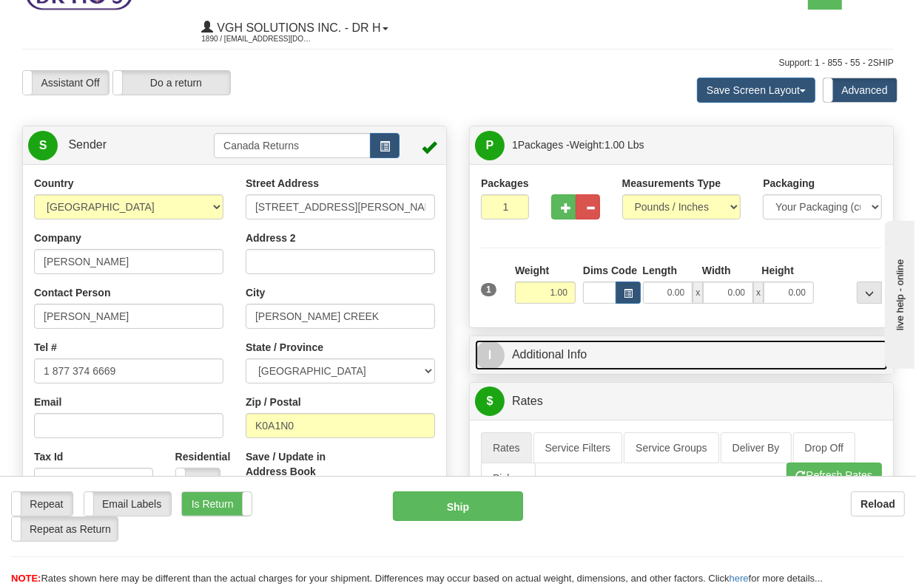
click at [538, 354] on link "I Additional Info" at bounding box center [681, 355] width 413 height 30
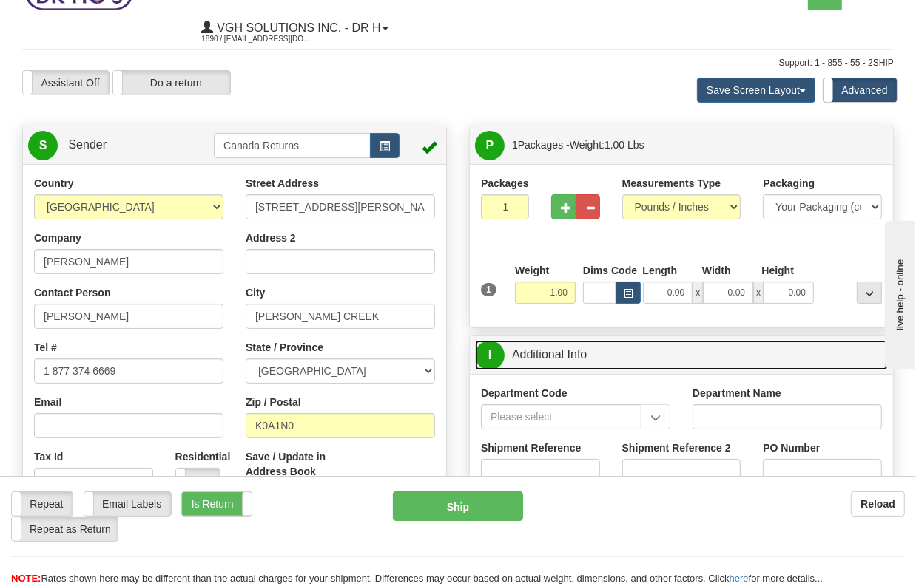
scroll to position [110, 0]
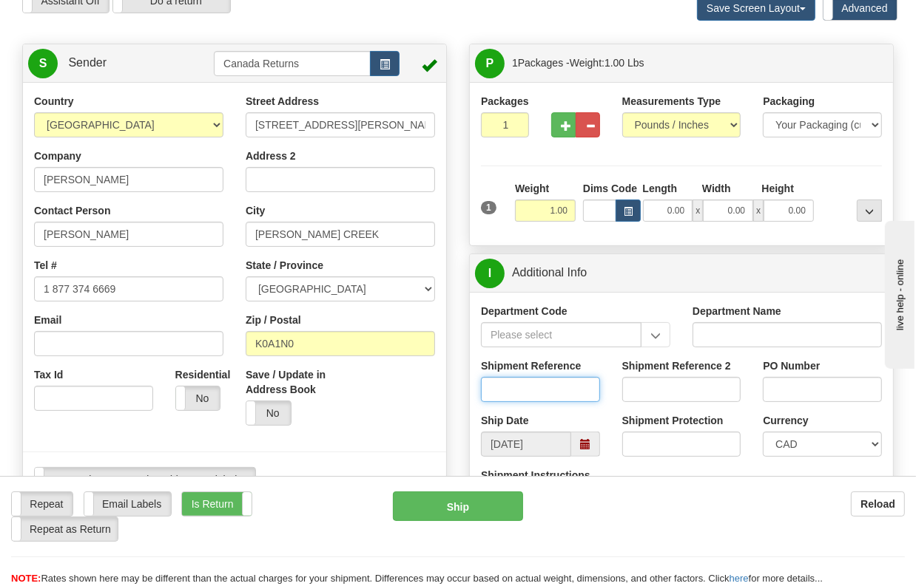
click at [531, 382] on input "Shipment Reference" at bounding box center [540, 389] width 119 height 25
paste input "1207572"
click at [582, 440] on span at bounding box center [585, 444] width 10 height 10
type input "1207572"
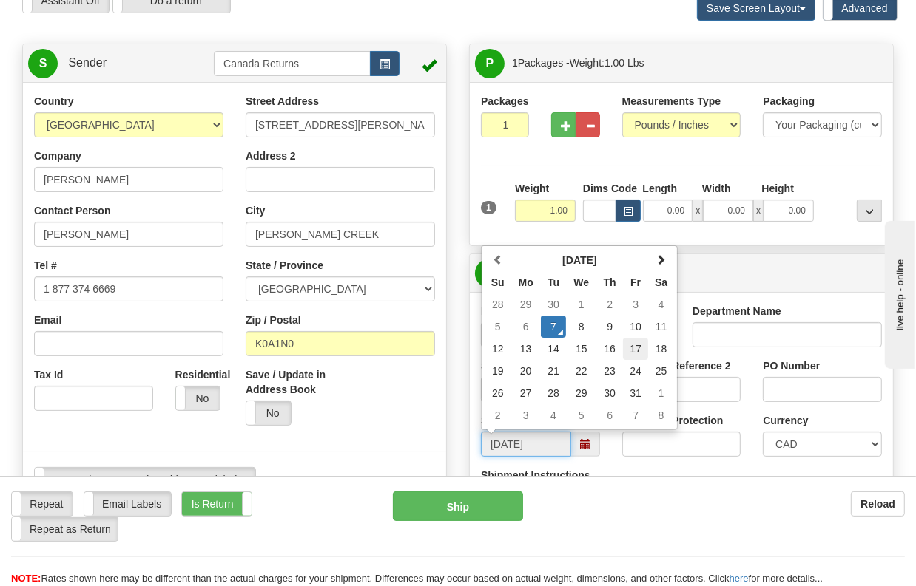
click at [632, 351] on td "17" at bounding box center [635, 349] width 25 height 22
type input "[DATE]"
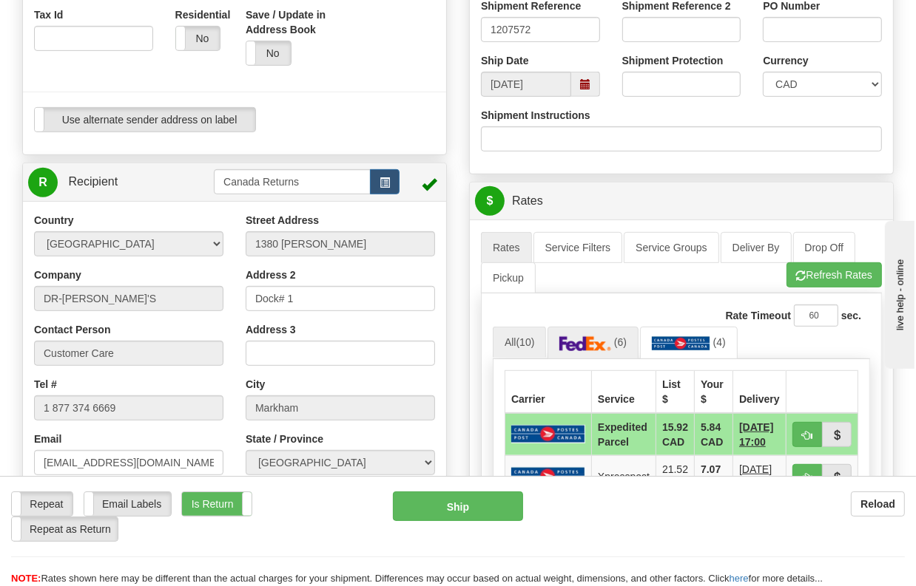
scroll to position [603, 0]
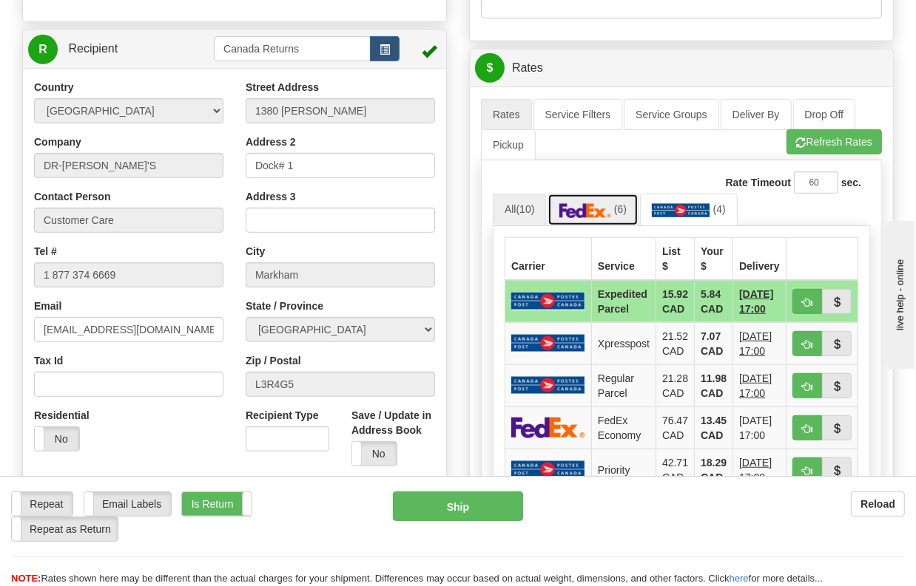
click at [612, 213] on link "(6)" at bounding box center [592, 210] width 91 height 32
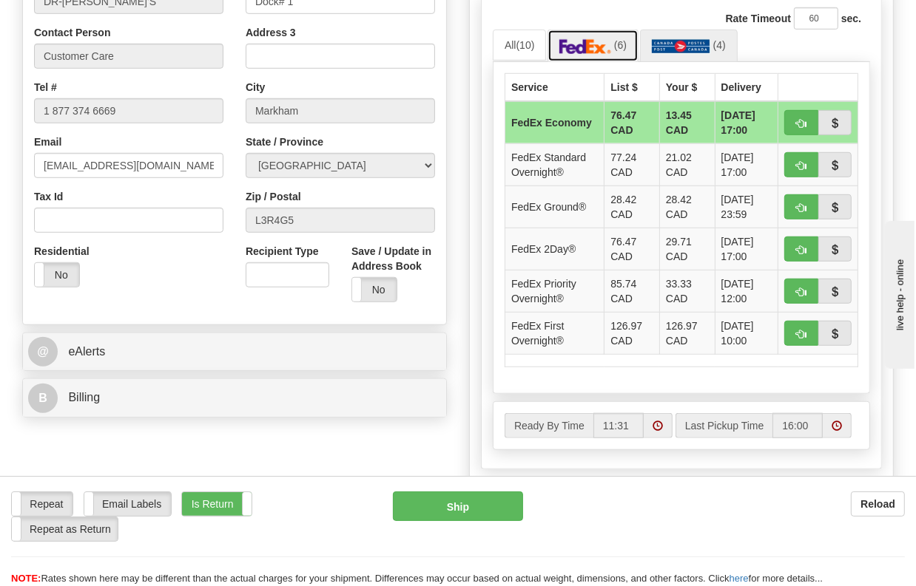
scroll to position [1096, 0]
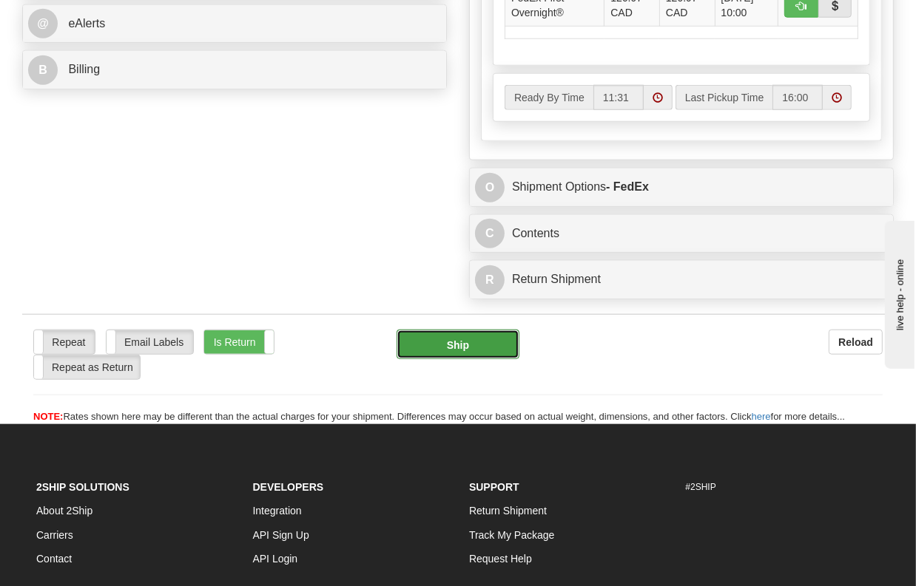
click at [428, 354] on button "Ship" at bounding box center [457, 345] width 123 height 30
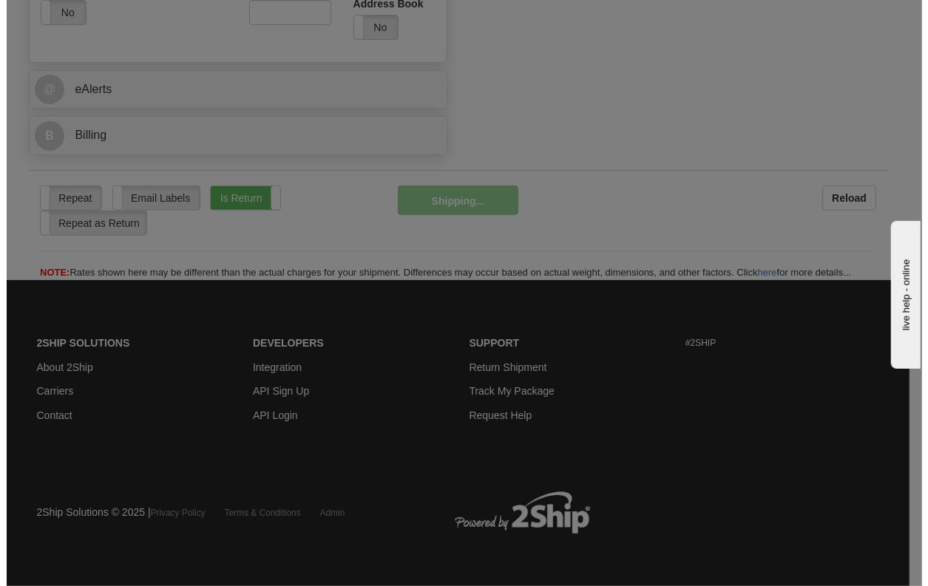
scroll to position [1029, 0]
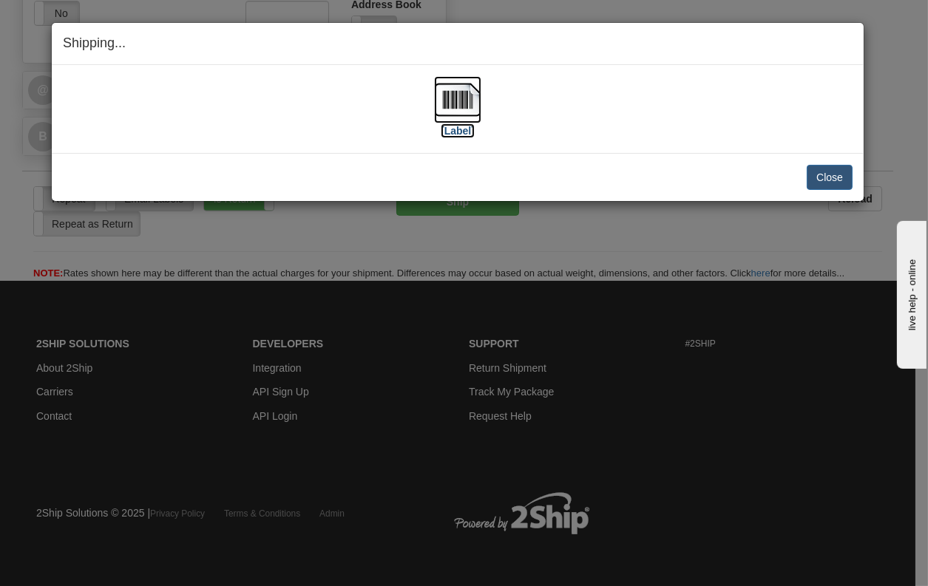
click at [478, 104] on img at bounding box center [457, 99] width 47 height 47
